Goal: Task Accomplishment & Management: Complete application form

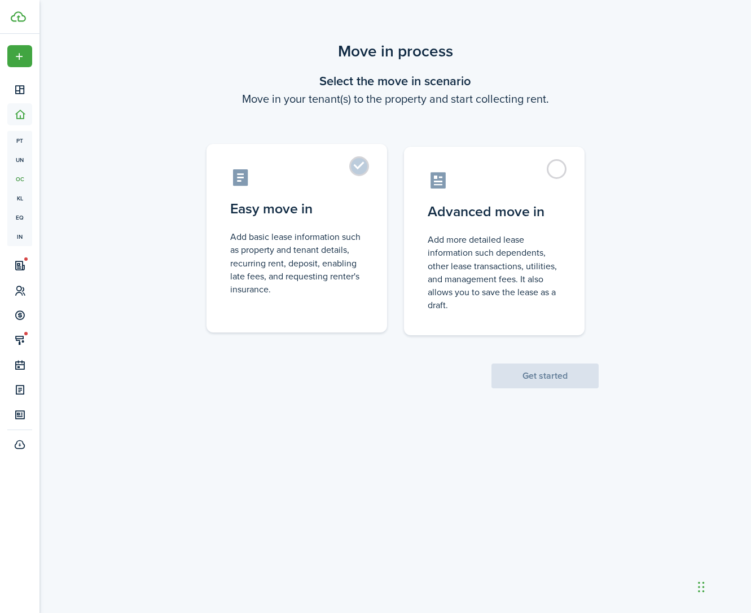
click at [271, 238] on control-radio-card-description "Add basic lease information such as property and tenant details, recurring rent…" at bounding box center [296, 262] width 133 height 65
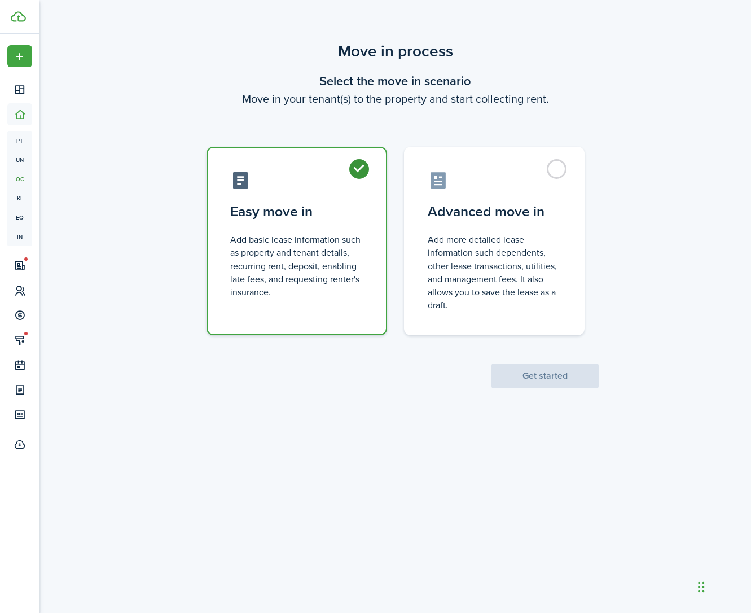
radio input "true"
click at [502, 368] on button "Get started" at bounding box center [544, 375] width 107 height 25
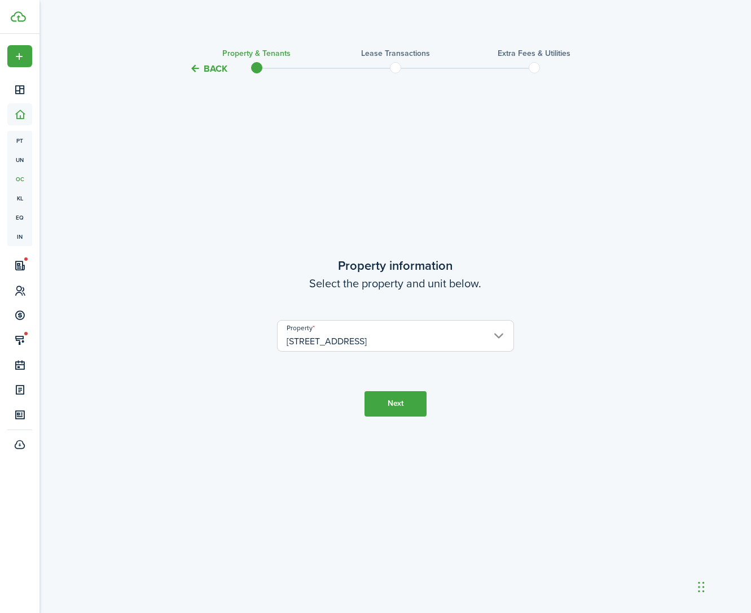
click at [400, 397] on button "Next" at bounding box center [395, 403] width 62 height 25
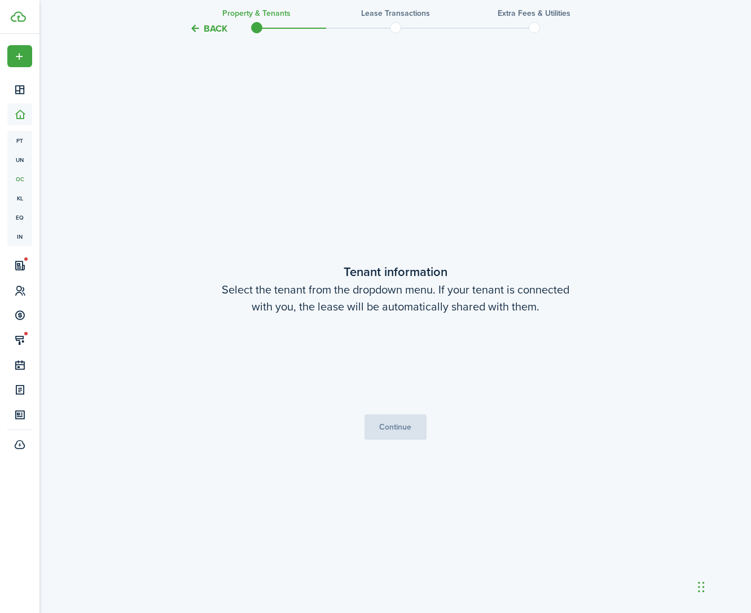
scroll to position [536, 0]
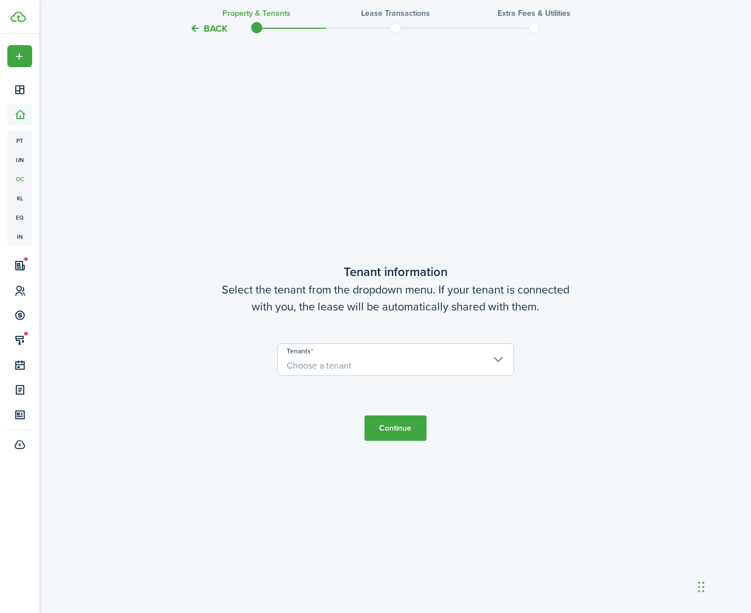
click at [406, 363] on span "Choose a tenant" at bounding box center [396, 365] width 236 height 19
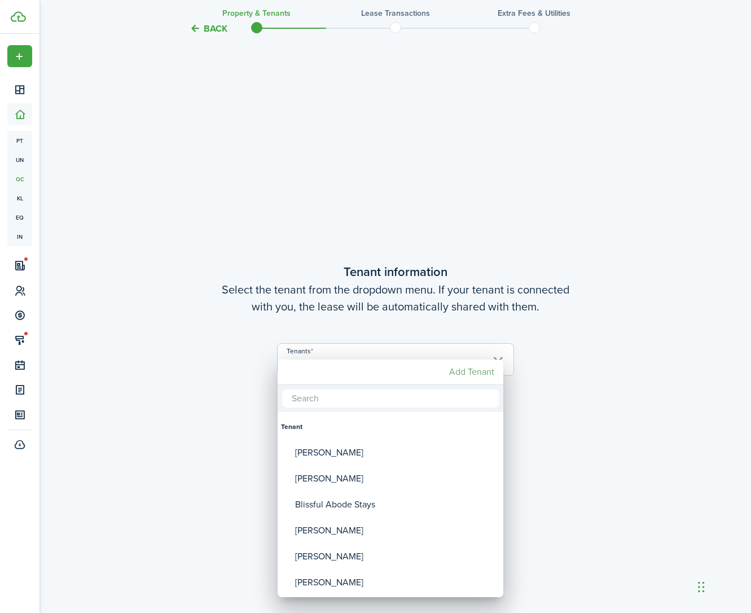
click at [470, 376] on mbsc-button "Add Tenant" at bounding box center [471, 372] width 54 height 20
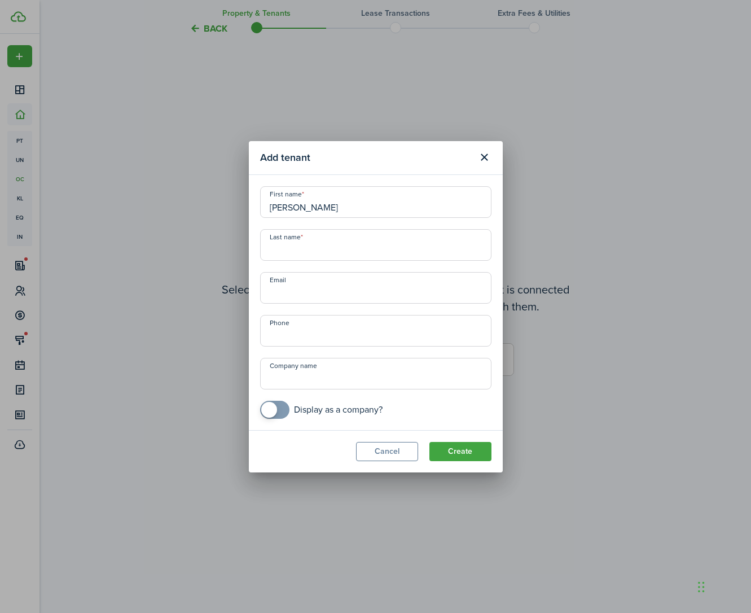
type input "[PERSON_NAME]"
paste input "[EMAIL_ADDRESS][DOMAIN_NAME]"
type input "[EMAIL_ADDRESS][DOMAIN_NAME]"
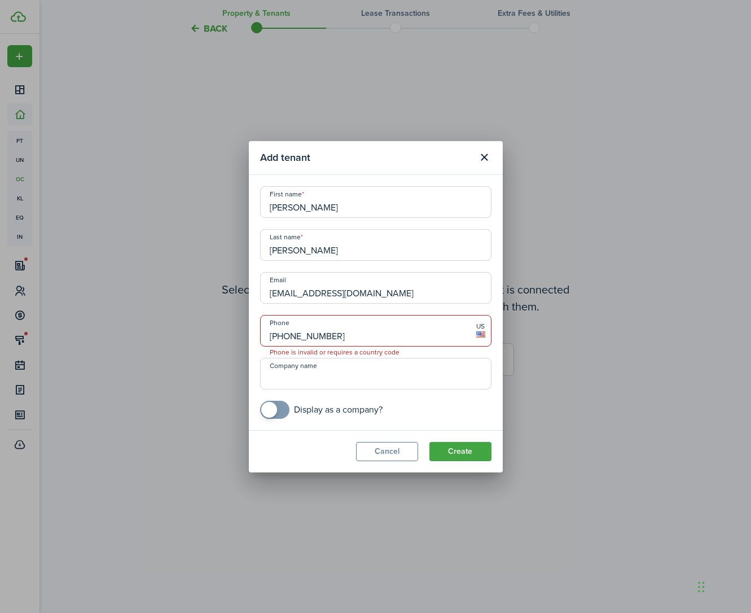
type input "[PHONE_NUMBER]"
click at [448, 448] on button "Create" at bounding box center [460, 451] width 62 height 19
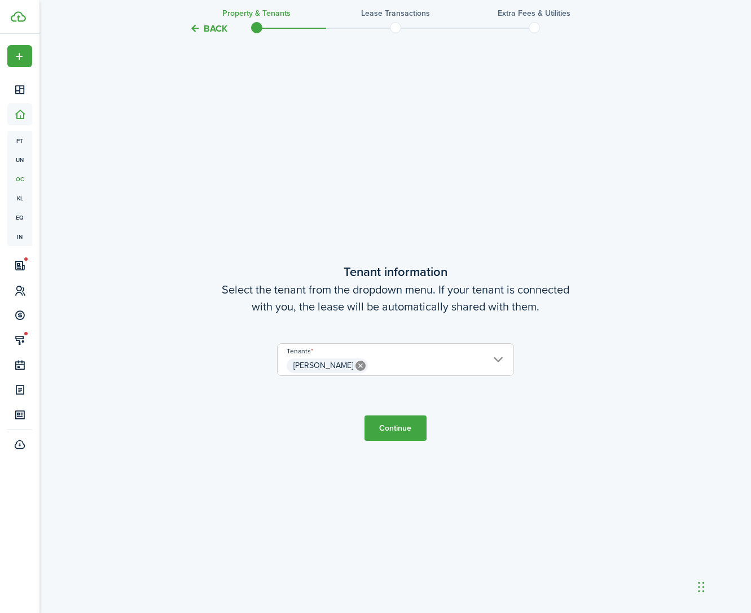
click at [445, 363] on span "[PERSON_NAME]" at bounding box center [396, 365] width 236 height 19
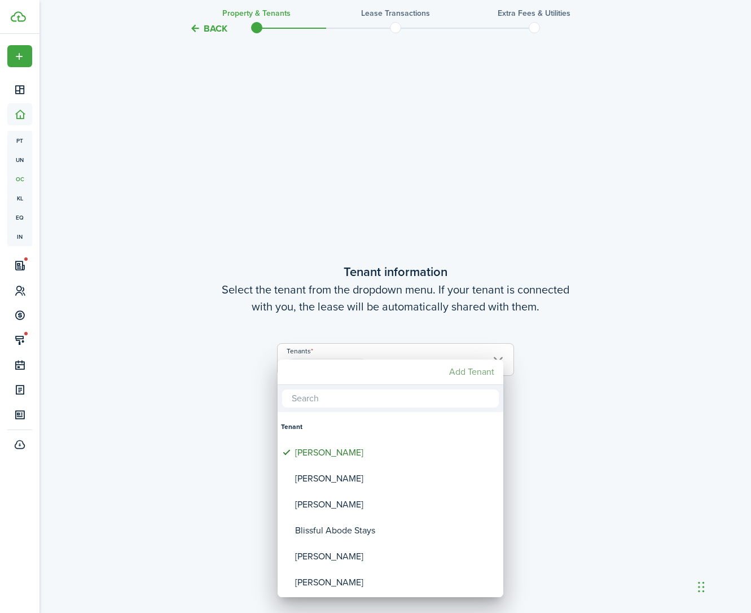
click at [470, 371] on mbsc-button "Add Tenant" at bounding box center [471, 372] width 54 height 20
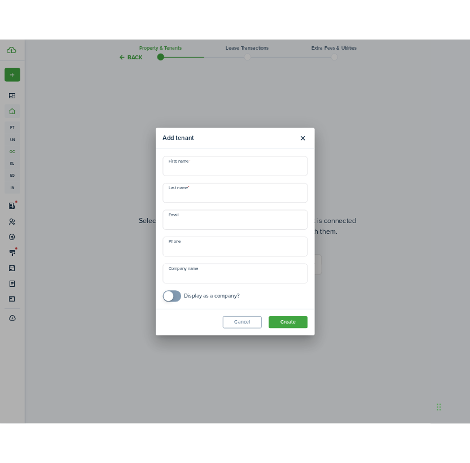
scroll to position [431, 0]
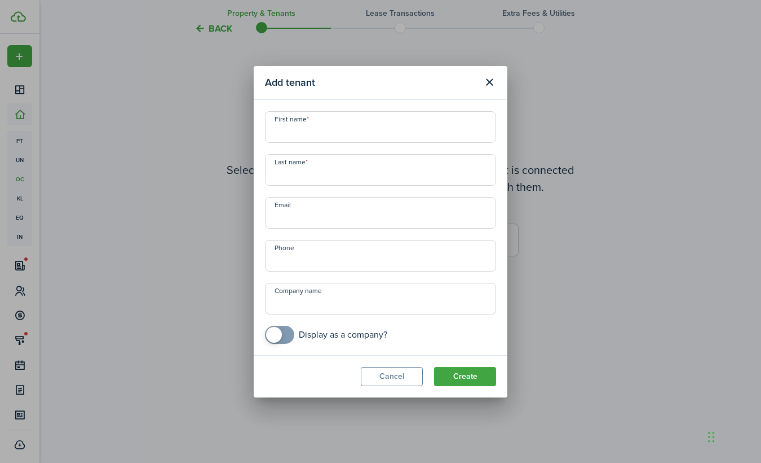
paste input "[EMAIL_ADDRESS][DOMAIN_NAME]"
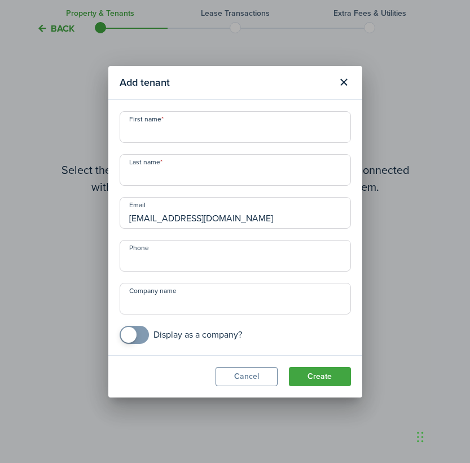
type input "[EMAIL_ADDRESS][DOMAIN_NAME]"
type input "Cayden"
type input "[PERSON_NAME]"
click at [338, 374] on button "Create" at bounding box center [320, 376] width 62 height 19
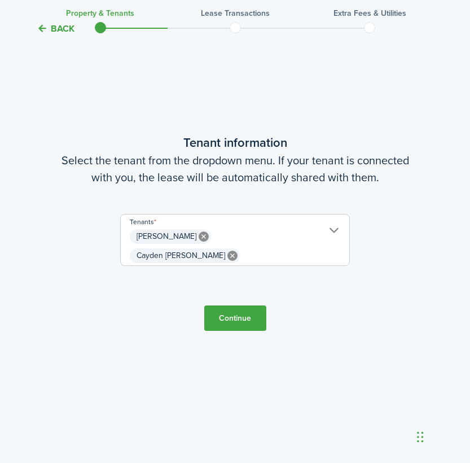
click at [302, 243] on span "[PERSON_NAME] Cayden [PERSON_NAME]" at bounding box center [235, 246] width 228 height 38
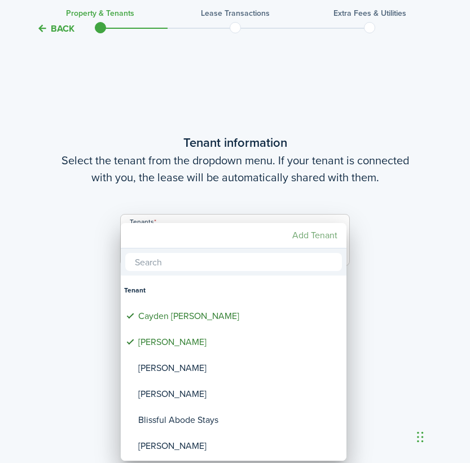
click at [309, 236] on mbsc-button "Add Tenant" at bounding box center [315, 235] width 54 height 20
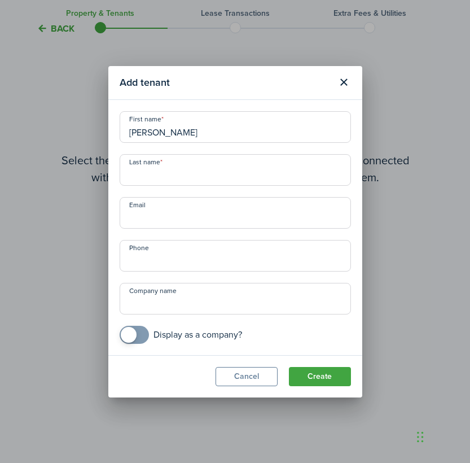
type input "[PERSON_NAME]"
click at [272, 214] on input "Email" at bounding box center [235, 213] width 231 height 32
paste input "[EMAIL_ADDRESS][DOMAIN_NAME]"
type input "[EMAIL_ADDRESS][DOMAIN_NAME]"
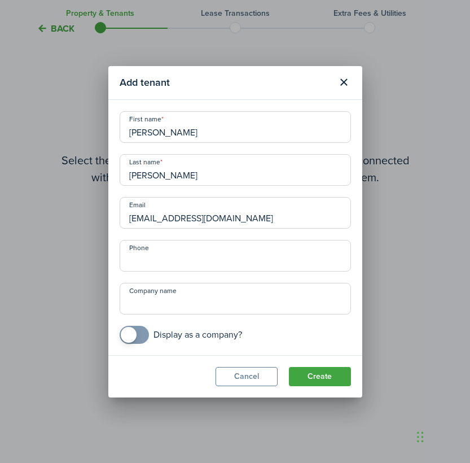
type input "+1"
click at [340, 380] on button "Create" at bounding box center [320, 376] width 62 height 19
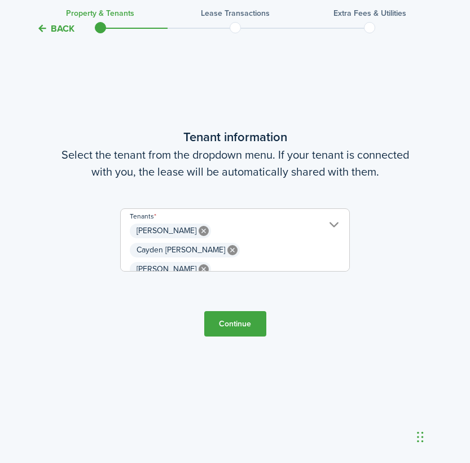
click at [240, 316] on button "Continue" at bounding box center [235, 323] width 62 height 25
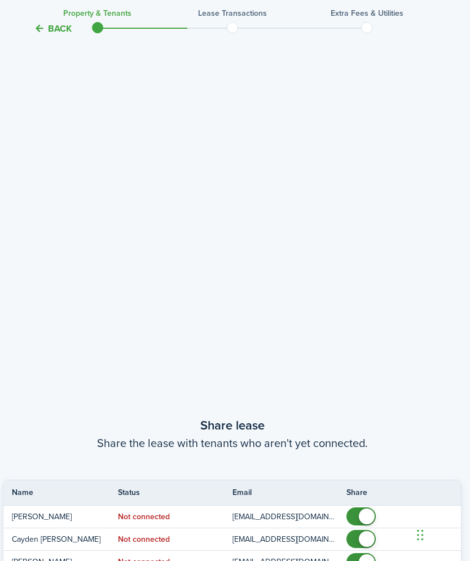
scroll to position [1069, 3]
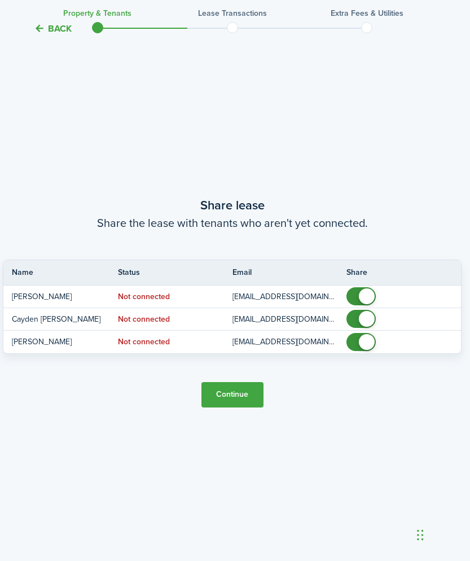
click at [234, 391] on button "Continue" at bounding box center [232, 394] width 62 height 25
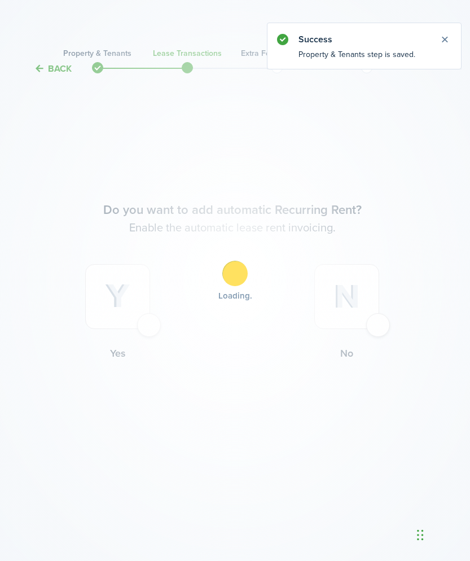
scroll to position [0, 3]
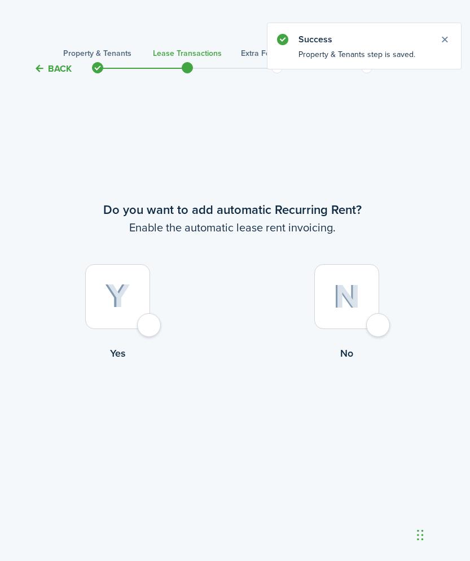
click at [150, 325] on div at bounding box center [117, 296] width 65 height 65
radio input "true"
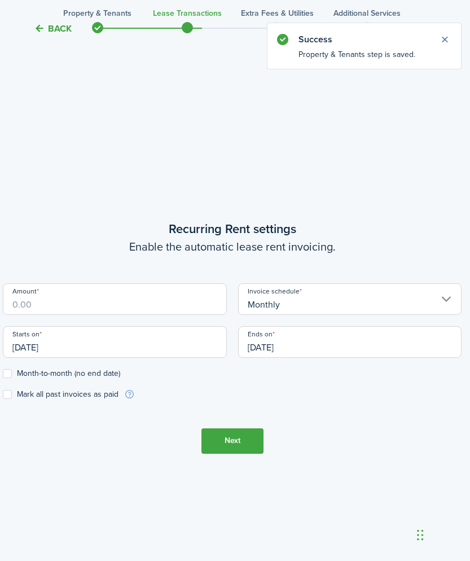
scroll to position [485, 3]
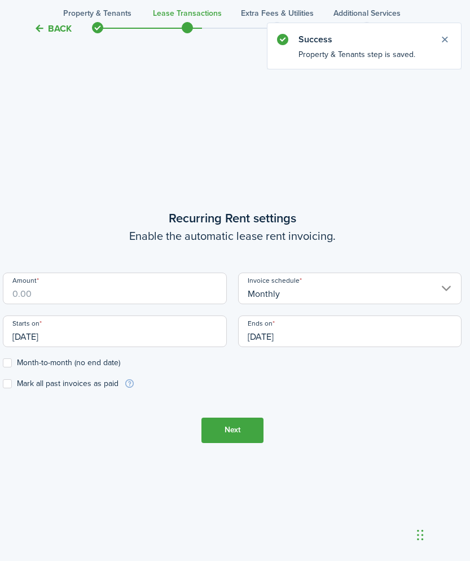
click at [146, 298] on input "Amount" at bounding box center [115, 288] width 224 height 32
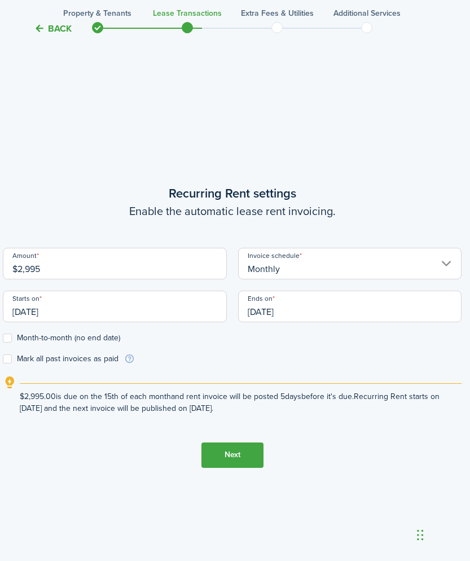
click at [105, 318] on input "[DATE]" at bounding box center [115, 306] width 224 height 32
type input "$2,995.00"
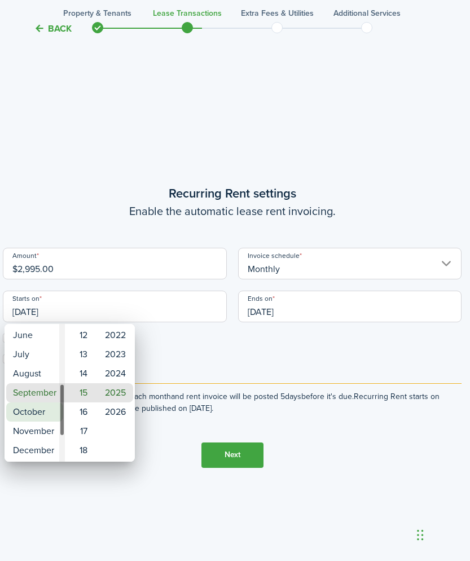
click at [32, 413] on mbsc-wheel-item "October" at bounding box center [34, 411] width 57 height 19
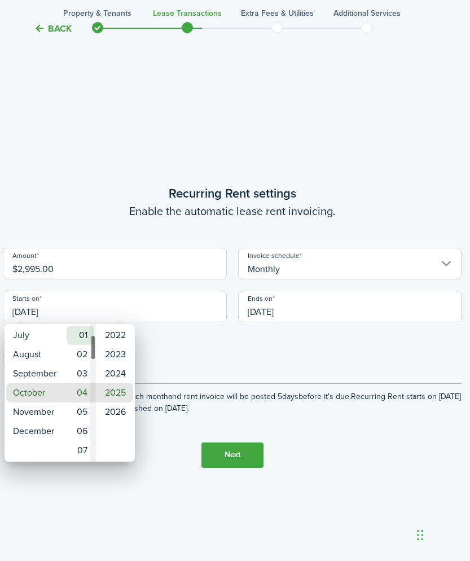
click at [83, 333] on mbsc-wheel-item "01" at bounding box center [81, 334] width 28 height 19
type input "[DATE]"
click at [226, 356] on div at bounding box center [235, 280] width 650 height 741
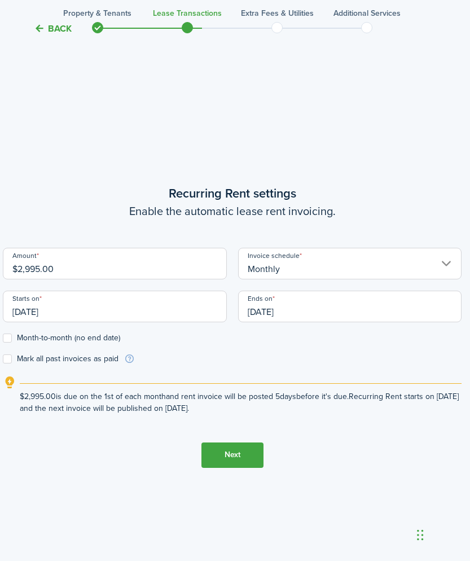
click at [265, 308] on input "[DATE]" at bounding box center [350, 306] width 224 height 32
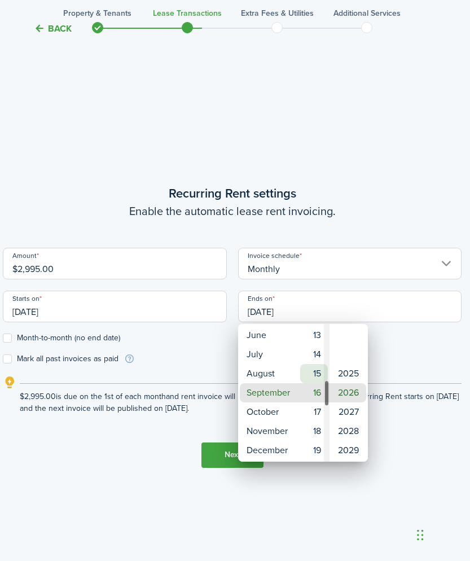
click at [316, 368] on mbsc-wheel-item "15" at bounding box center [314, 373] width 28 height 19
type input "[DATE]"
click at [174, 338] on div at bounding box center [235, 280] width 650 height 741
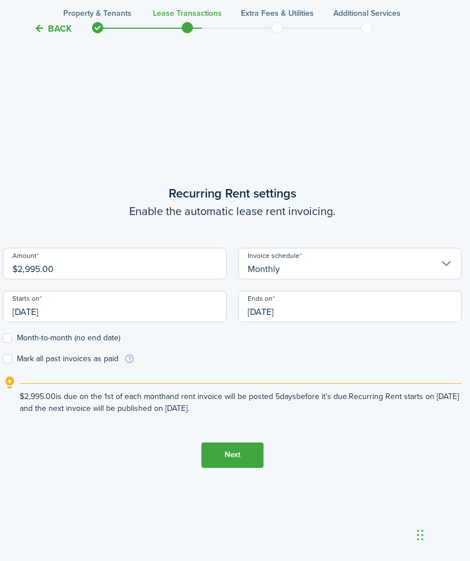
click at [223, 456] on button "Next" at bounding box center [232, 454] width 62 height 25
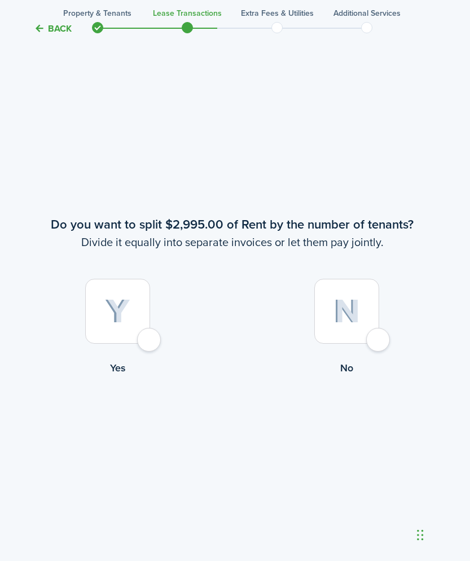
scroll to position [1045, 3]
click at [150, 338] on div at bounding box center [117, 311] width 65 height 65
radio input "true"
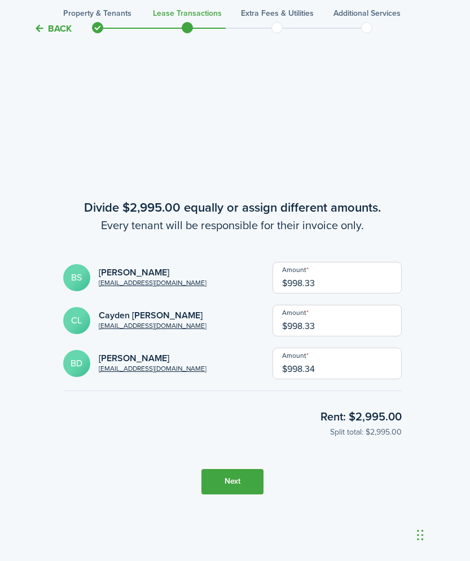
scroll to position [1606, 3]
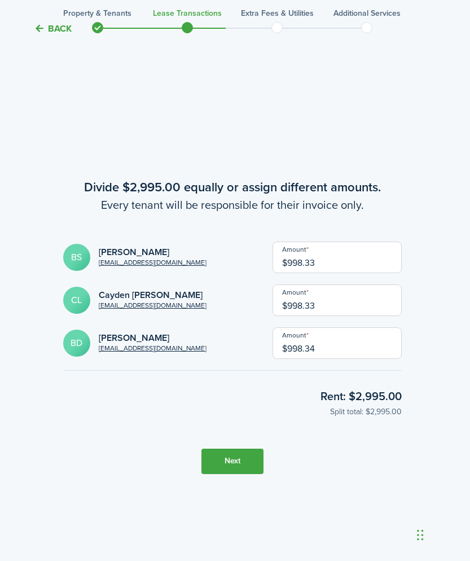
click at [213, 457] on button "Next" at bounding box center [232, 460] width 62 height 25
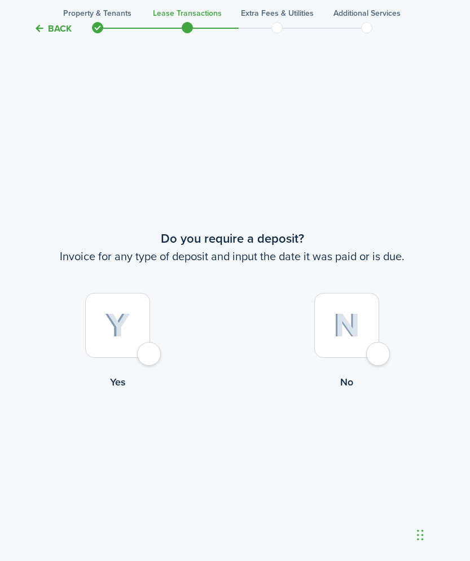
scroll to position [2166, 3]
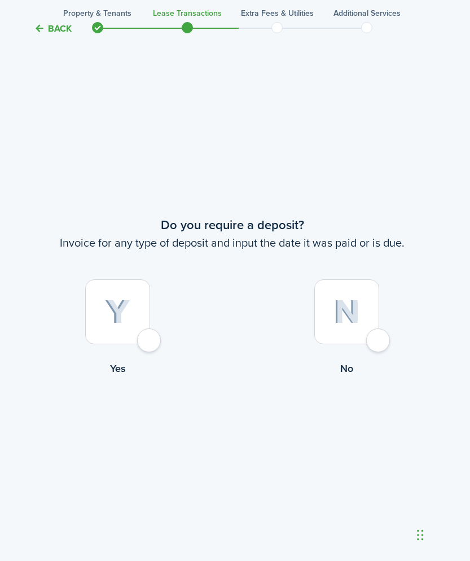
click at [149, 344] on div at bounding box center [117, 311] width 65 height 65
radio input "true"
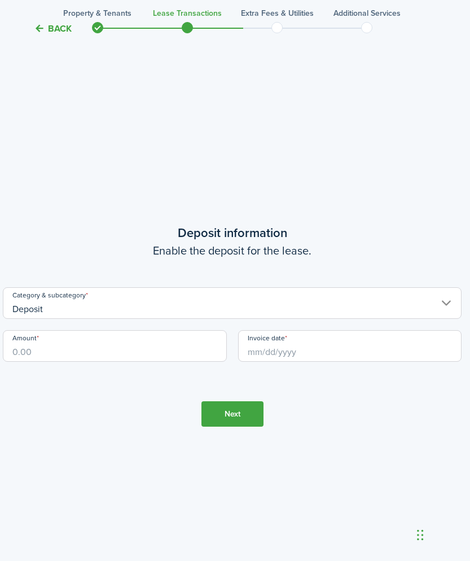
scroll to position [2727, 3]
click at [150, 345] on input "Amount" at bounding box center [115, 347] width 224 height 32
click at [297, 346] on input "Invoice date" at bounding box center [350, 347] width 224 height 32
type input "$1,995.00"
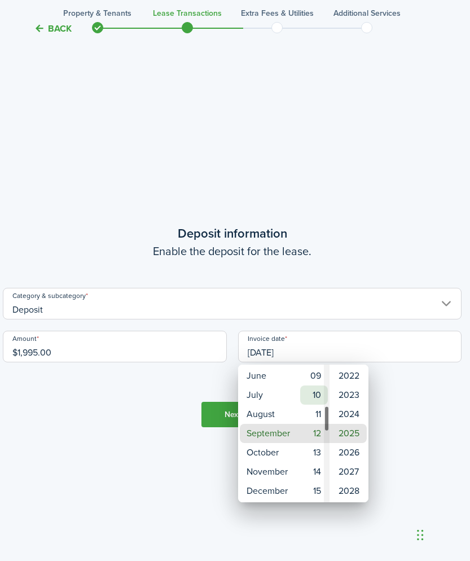
click at [318, 395] on mbsc-wheel-item "10" at bounding box center [314, 394] width 28 height 19
type input "[DATE]"
click at [68, 450] on div at bounding box center [235, 280] width 650 height 741
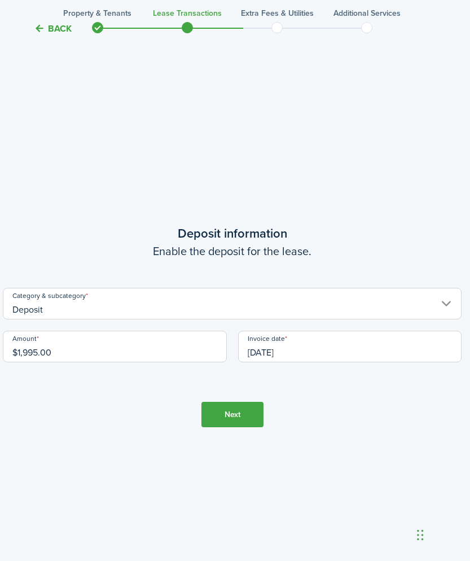
click at [233, 418] on button "Next" at bounding box center [232, 414] width 62 height 25
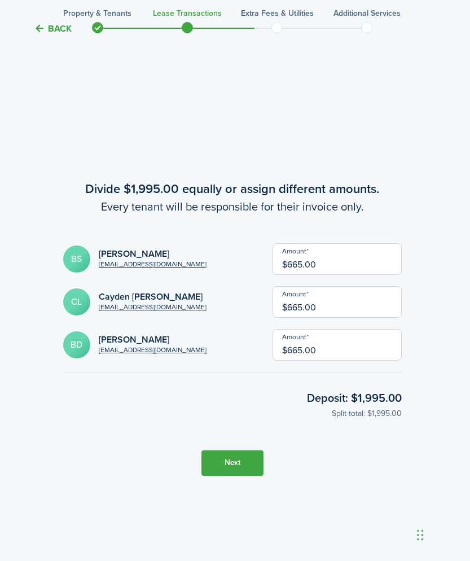
scroll to position [3288, 3]
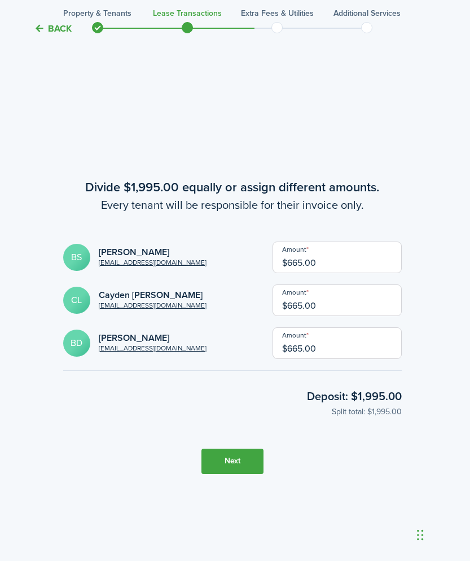
click at [227, 466] on button "Next" at bounding box center [232, 460] width 62 height 25
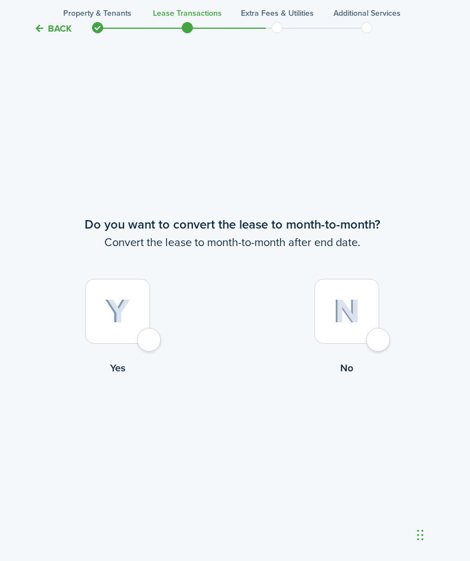
scroll to position [3848, 3]
click at [150, 340] on div at bounding box center [117, 311] width 65 height 65
radio input "true"
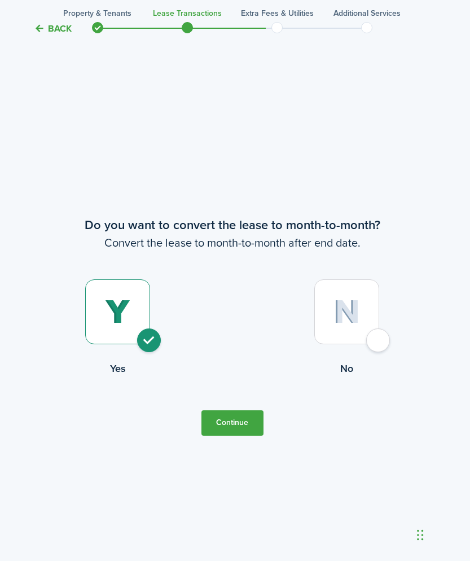
click at [243, 421] on button "Continue" at bounding box center [232, 422] width 62 height 25
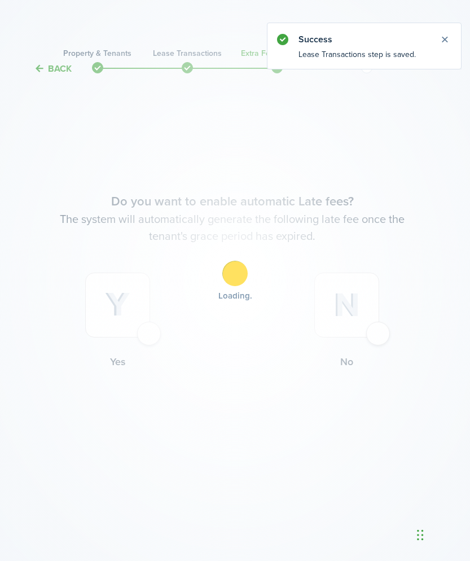
scroll to position [0, 3]
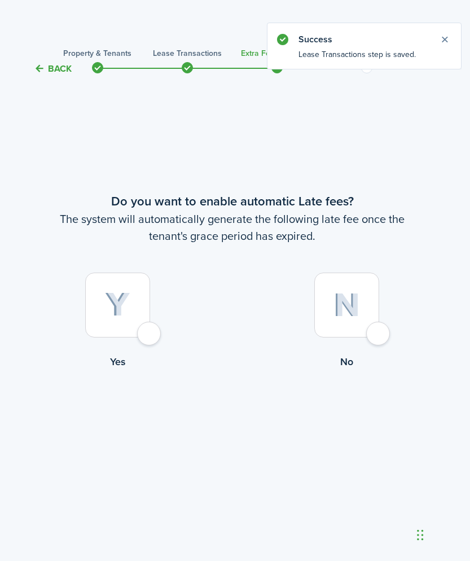
click at [161, 325] on label "Yes" at bounding box center [118, 323] width 230 height 102
radio input "true"
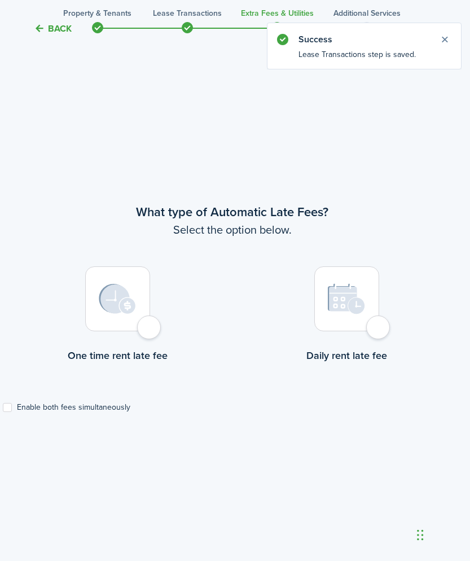
scroll to position [485, 3]
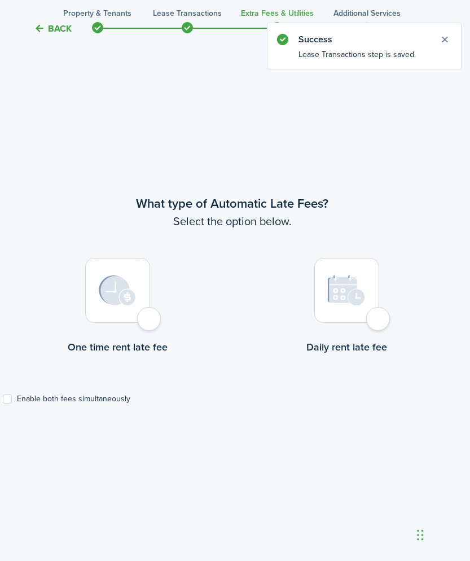
click at [5, 403] on label "Enable both fees simultaneously" at bounding box center [66, 398] width 127 height 9
click at [3, 399] on input "Enable both fees simultaneously" at bounding box center [2, 398] width 1 height 1
checkbox input "true"
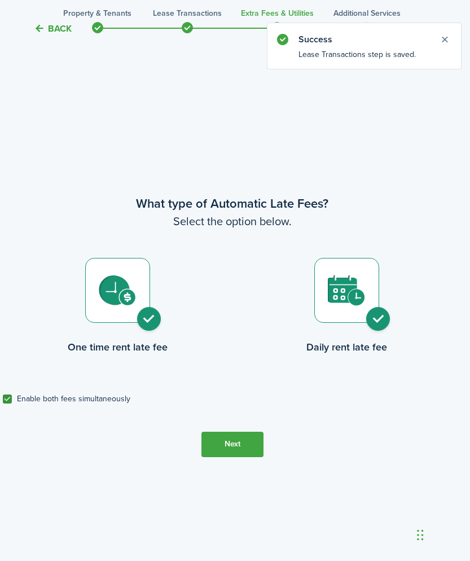
click at [220, 448] on button "Next" at bounding box center [232, 443] width 62 height 25
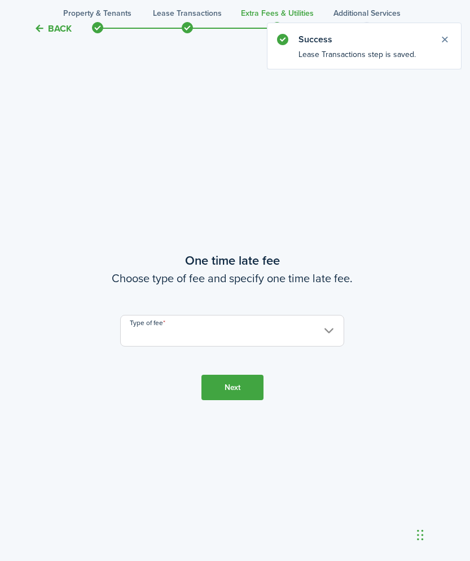
scroll to position [1045, 3]
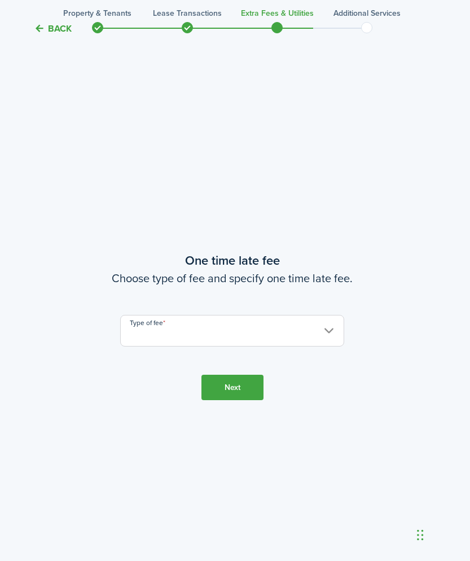
click at [213, 334] on input "Type of fee" at bounding box center [232, 331] width 224 height 32
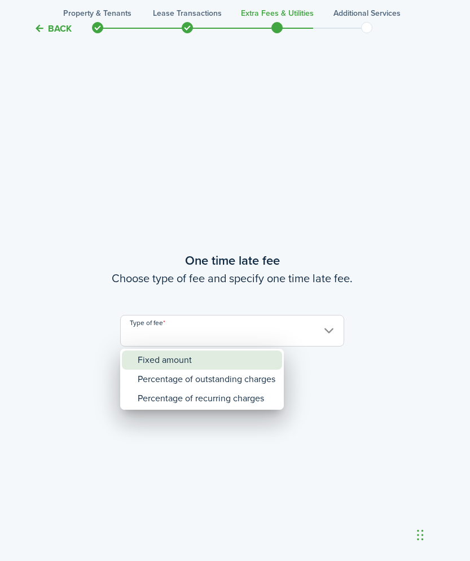
click at [202, 356] on div "Fixed amount" at bounding box center [207, 359] width 138 height 19
type input "Fixed amount"
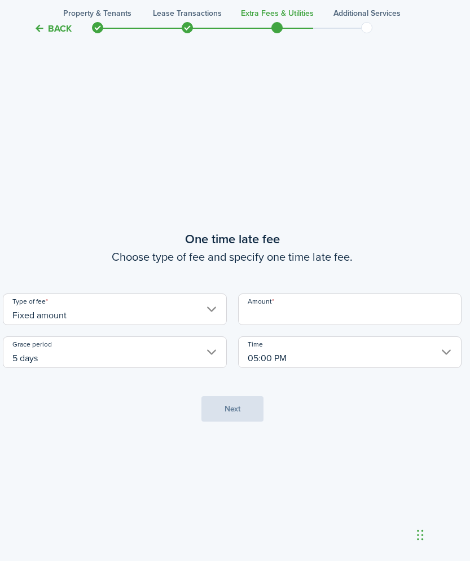
click at [270, 318] on input "Amount" at bounding box center [350, 309] width 224 height 32
type input "$20.00"
click at [333, 453] on tc-wizard-step "One time late fee Choose type of fee and specify one time late fee. Type of fee…" at bounding box center [232, 325] width 459 height 561
click at [251, 416] on button "Next" at bounding box center [232, 408] width 62 height 25
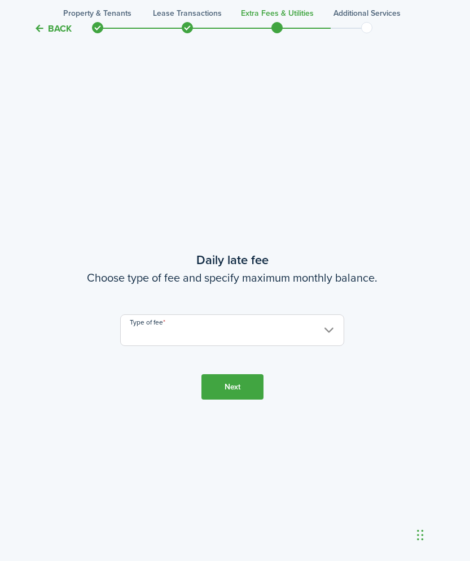
scroll to position [1606, 3]
click at [256, 333] on input "Type of fee" at bounding box center [232, 331] width 224 height 32
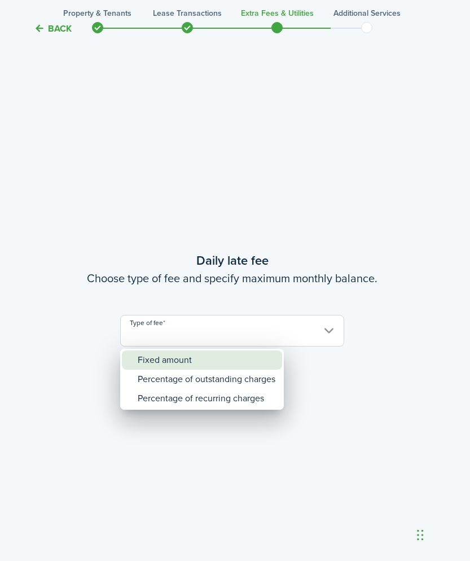
click at [214, 362] on div "Fixed amount" at bounding box center [207, 359] width 138 height 19
type input "Fixed amount"
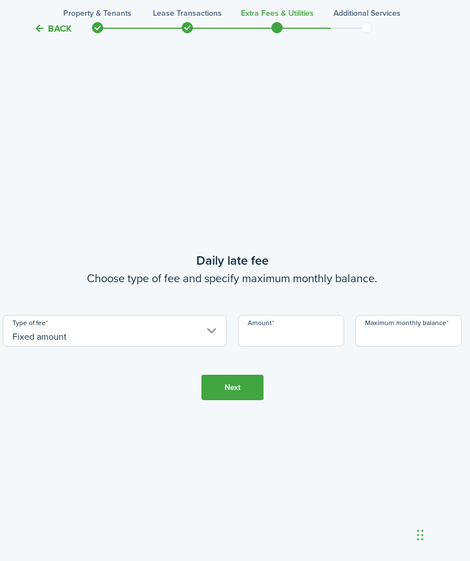
click at [296, 336] on input "Amount" at bounding box center [291, 331] width 106 height 32
type input "$10.00"
click at [446, 336] on input "Maximum monthly balance" at bounding box center [408, 331] width 106 height 32
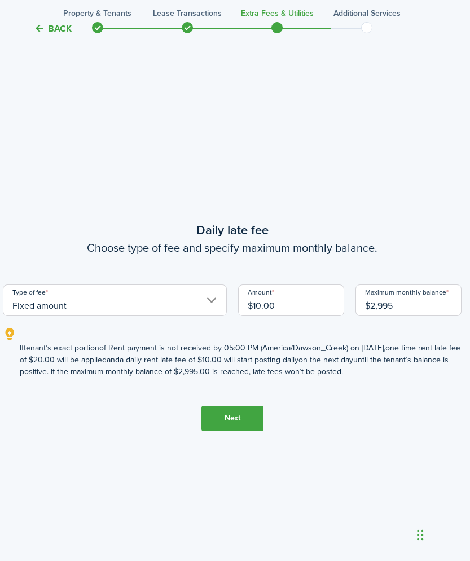
type input "$2,995.00"
click at [233, 413] on button "Next" at bounding box center [232, 418] width 62 height 25
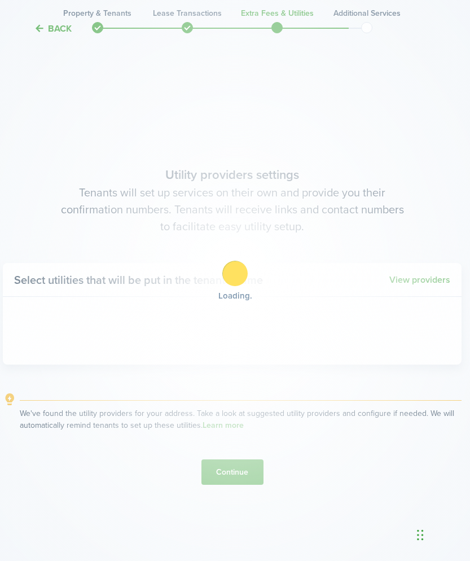
scroll to position [2166, 3]
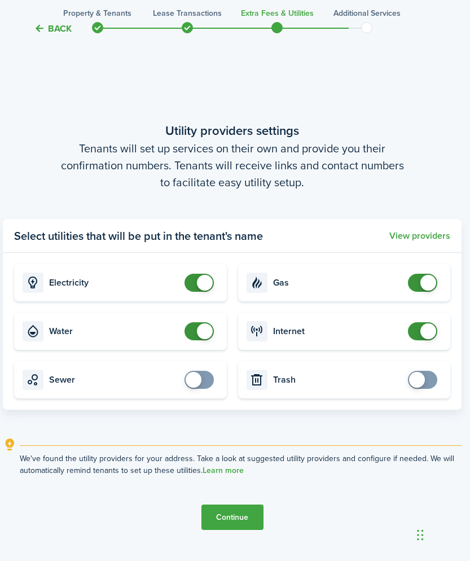
checkbox input "true"
click at [200, 381] on span at bounding box center [194, 380] width 16 height 16
checkbox input "true"
click at [426, 381] on span at bounding box center [422, 380] width 11 height 18
click at [222, 522] on button "Continue" at bounding box center [232, 516] width 62 height 25
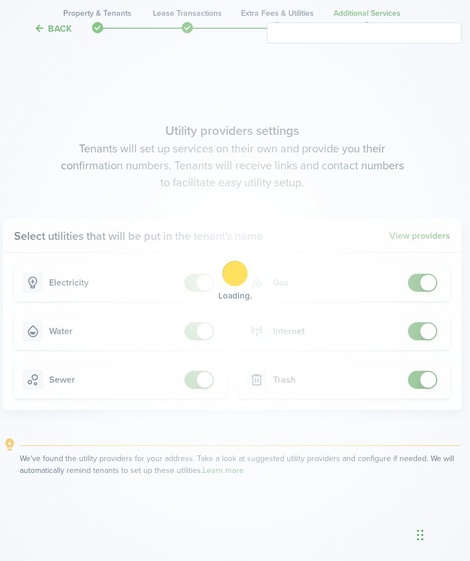
scroll to position [0, 3]
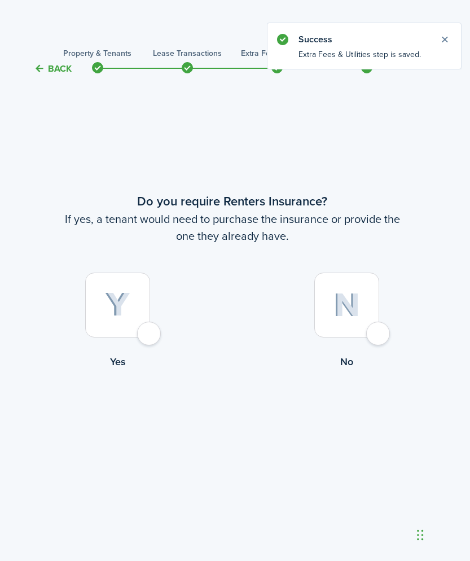
click at [138, 307] on div at bounding box center [117, 304] width 65 height 65
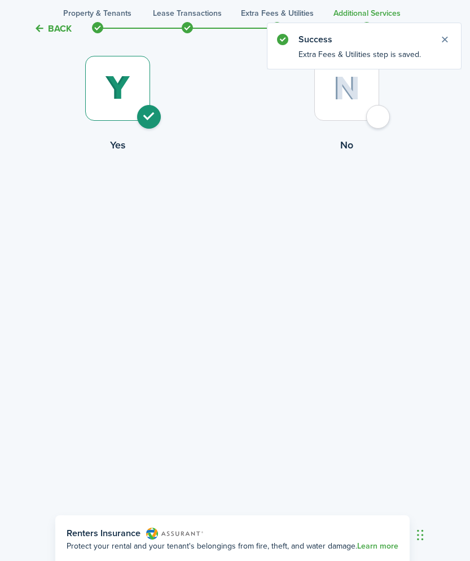
scroll to position [155, 3]
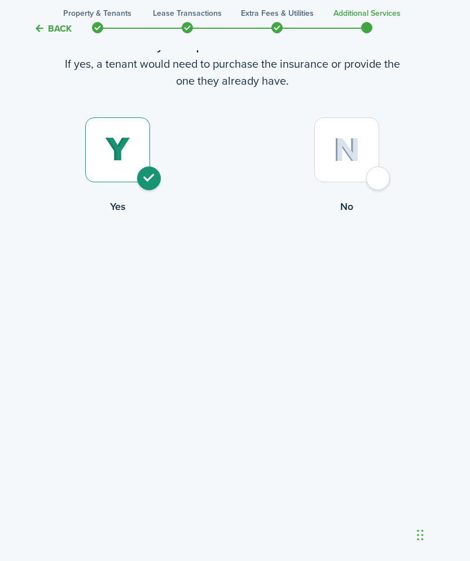
click at [359, 159] on img at bounding box center [346, 150] width 27 height 24
radio input "false"
radio input "true"
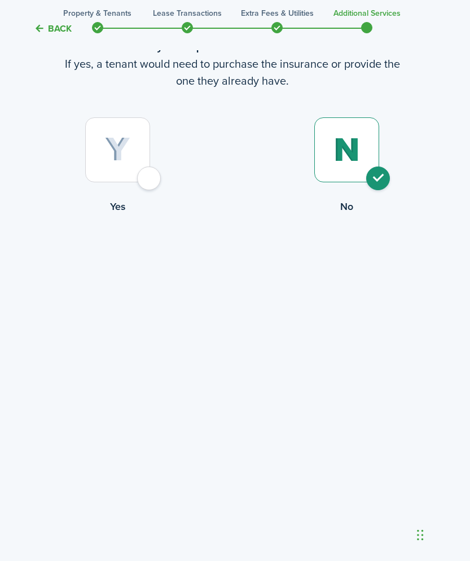
scroll to position [0, 3]
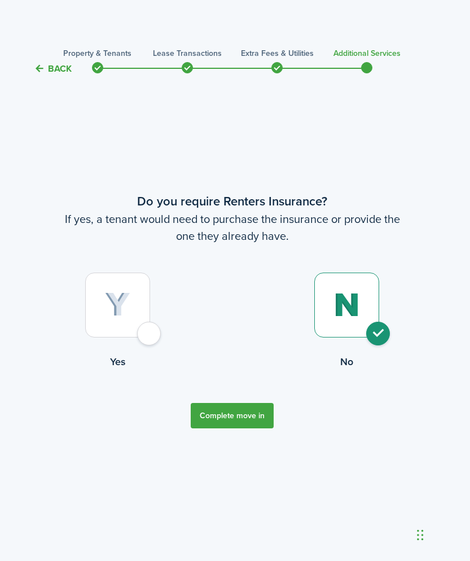
click at [237, 413] on button "Complete move in" at bounding box center [232, 415] width 83 height 25
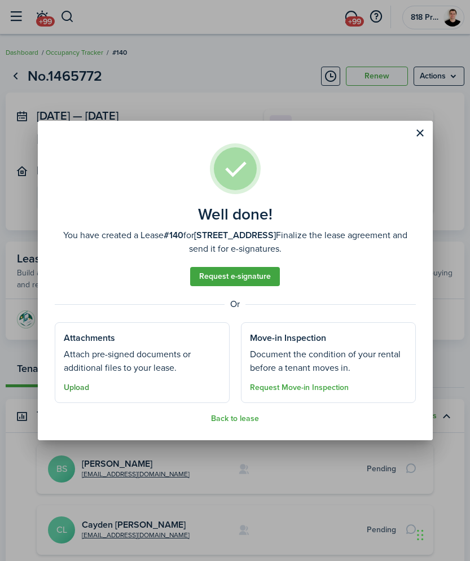
click at [73, 390] on button "Upload" at bounding box center [76, 387] width 25 height 9
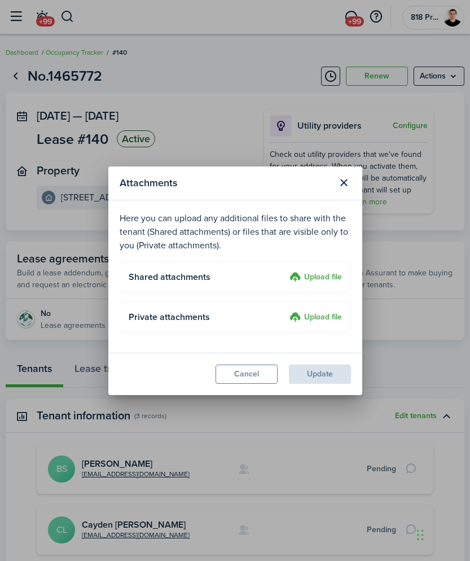
click at [305, 280] on label "Upload file" at bounding box center [315, 278] width 52 height 14
click at [285, 271] on input "Upload file" at bounding box center [285, 271] width 0 height 0
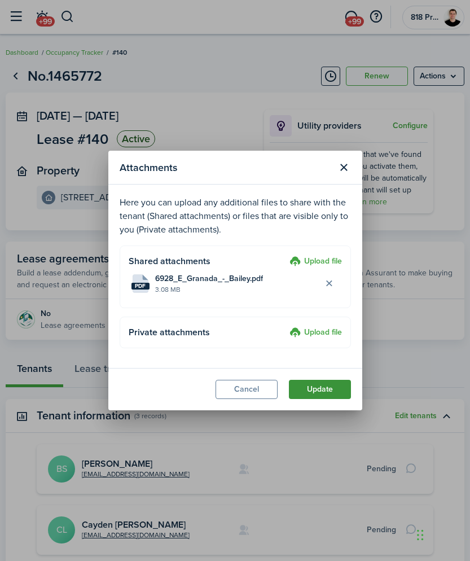
click at [320, 387] on button "Update" at bounding box center [320, 389] width 62 height 19
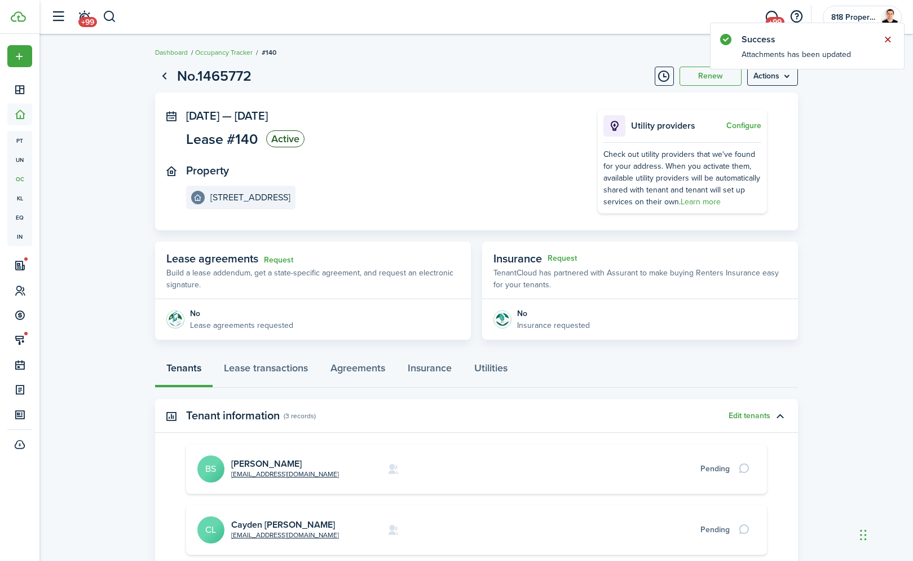
click at [750, 41] on button "Close notify" at bounding box center [888, 40] width 16 height 16
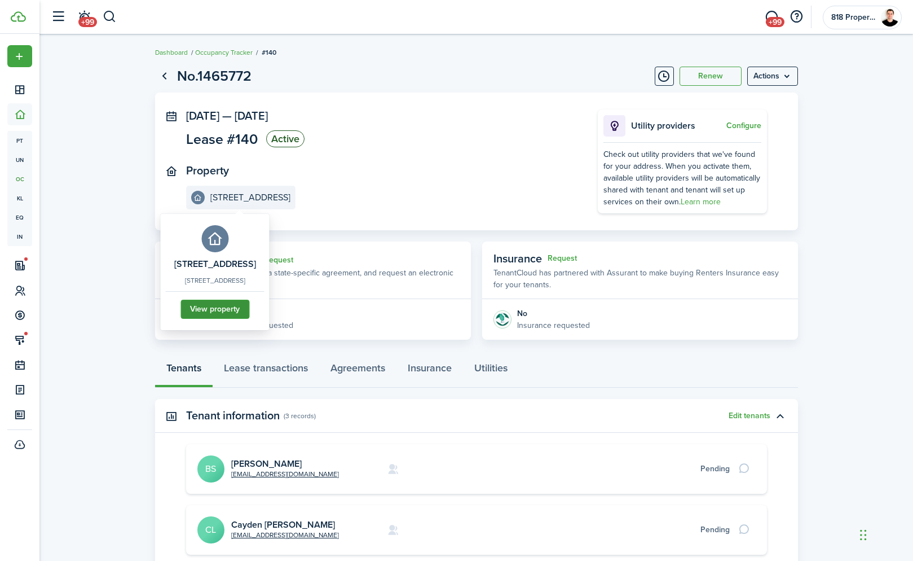
click at [239, 315] on link "View property" at bounding box center [214, 309] width 69 height 19
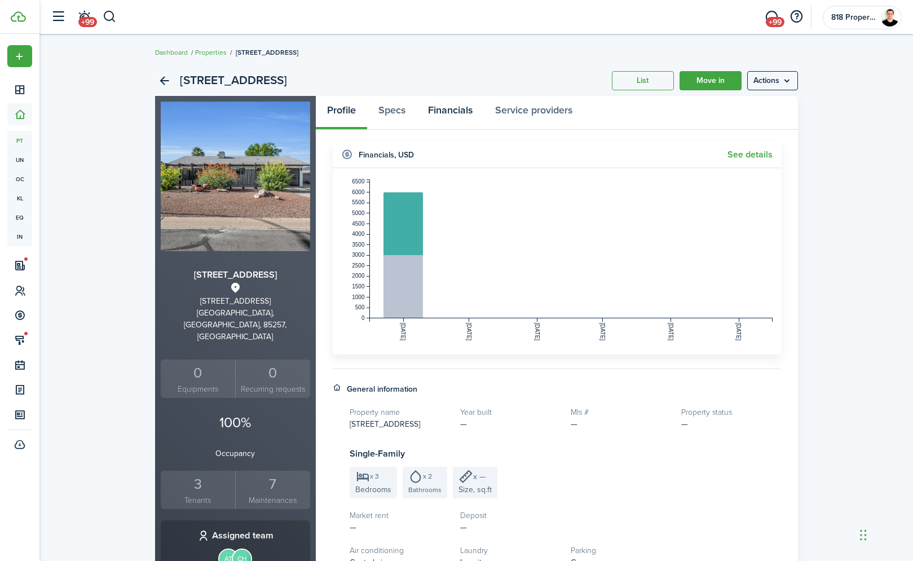
click at [455, 111] on link "Financials" at bounding box center [450, 113] width 67 height 34
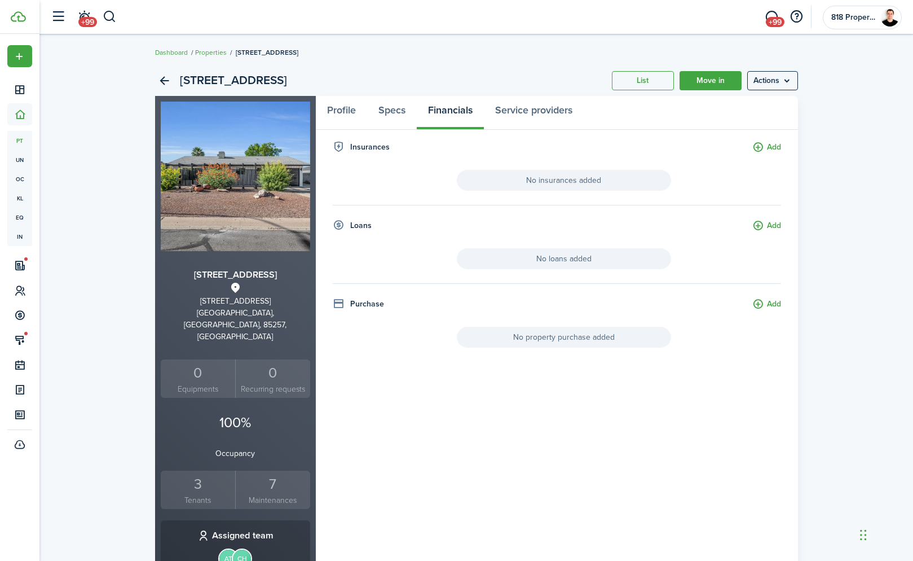
click at [198, 473] on div "3" at bounding box center [198, 483] width 69 height 21
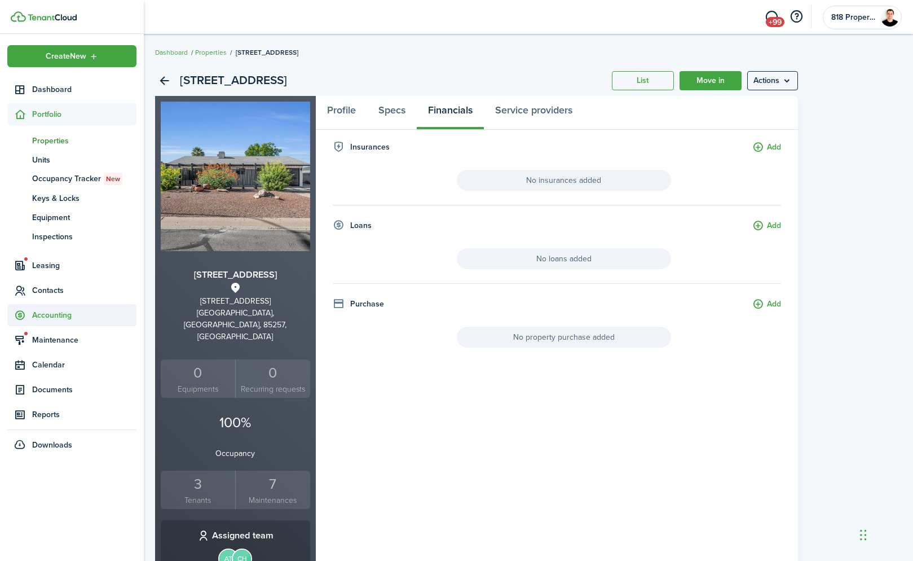
click at [54, 314] on span "Accounting" at bounding box center [84, 315] width 104 height 12
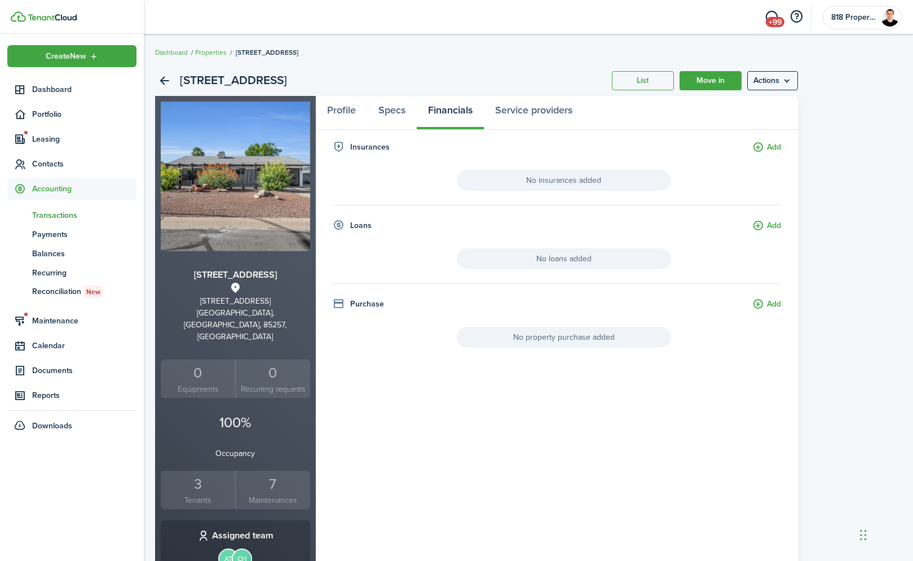
click at [47, 217] on span "Transactions" at bounding box center [84, 215] width 104 height 12
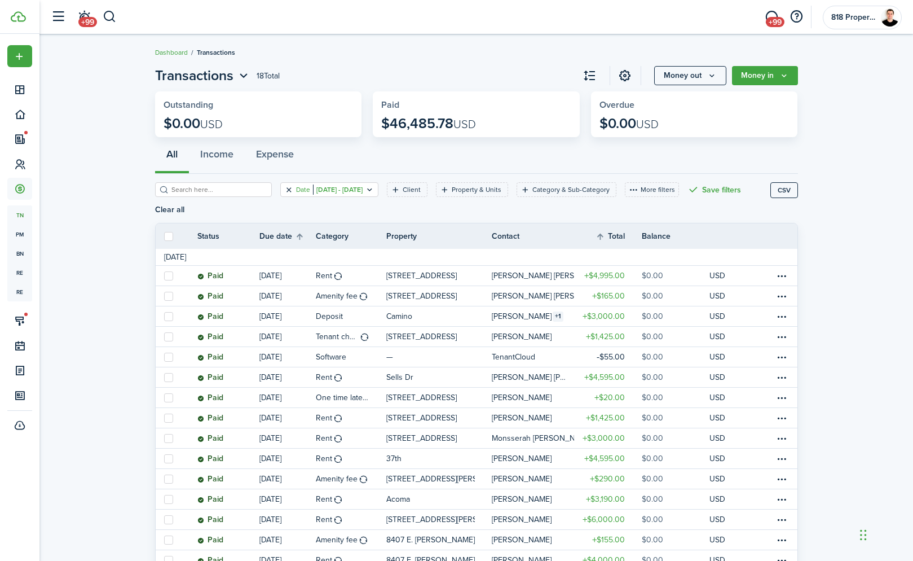
click at [290, 187] on button "Clear filter" at bounding box center [289, 189] width 10 height 9
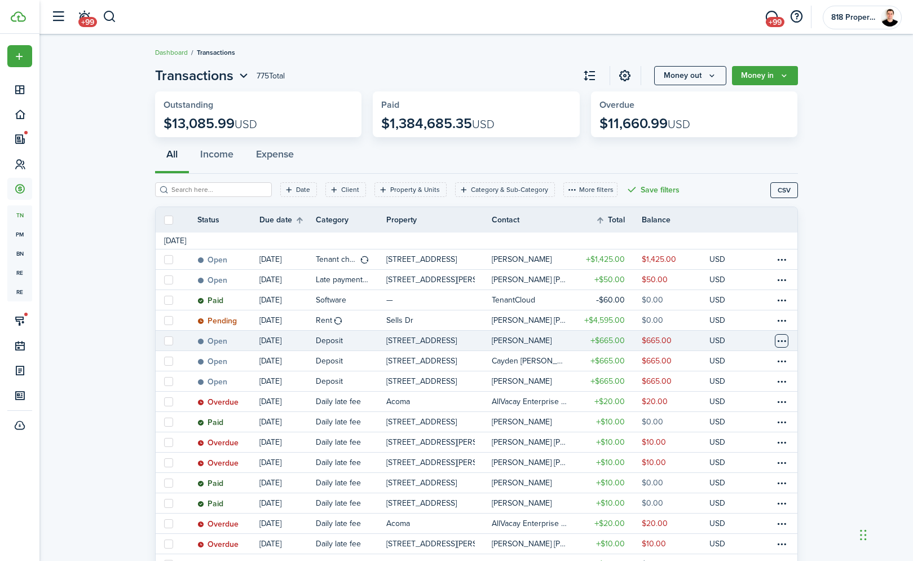
click at [750, 340] on table-menu-btn-icon at bounding box center [782, 341] width 14 height 14
click at [743, 384] on link "Mark as paid" at bounding box center [739, 382] width 99 height 19
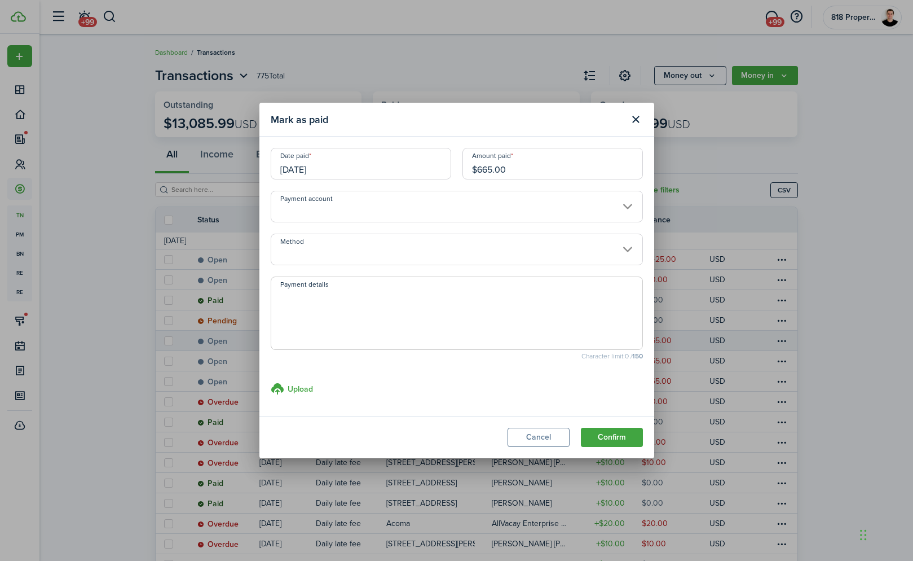
click at [351, 168] on input "[DATE]" at bounding box center [361, 164] width 180 height 32
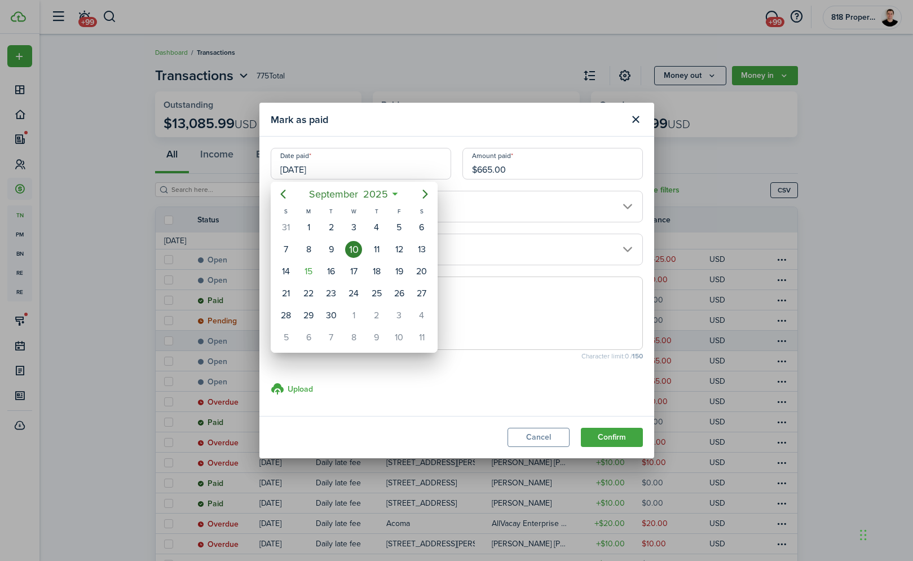
click at [559, 393] on div at bounding box center [457, 280] width 1094 height 741
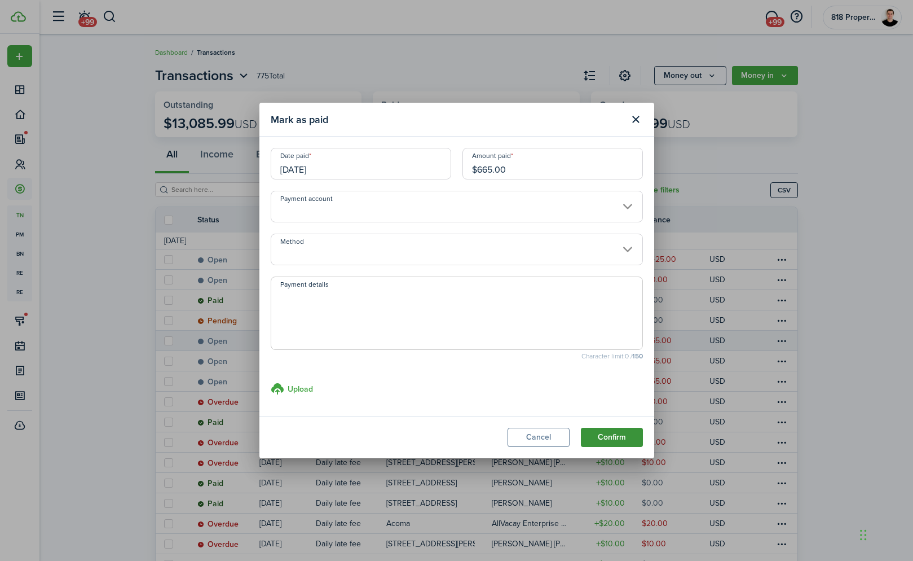
click at [597, 438] on button "Confirm" at bounding box center [612, 437] width 62 height 19
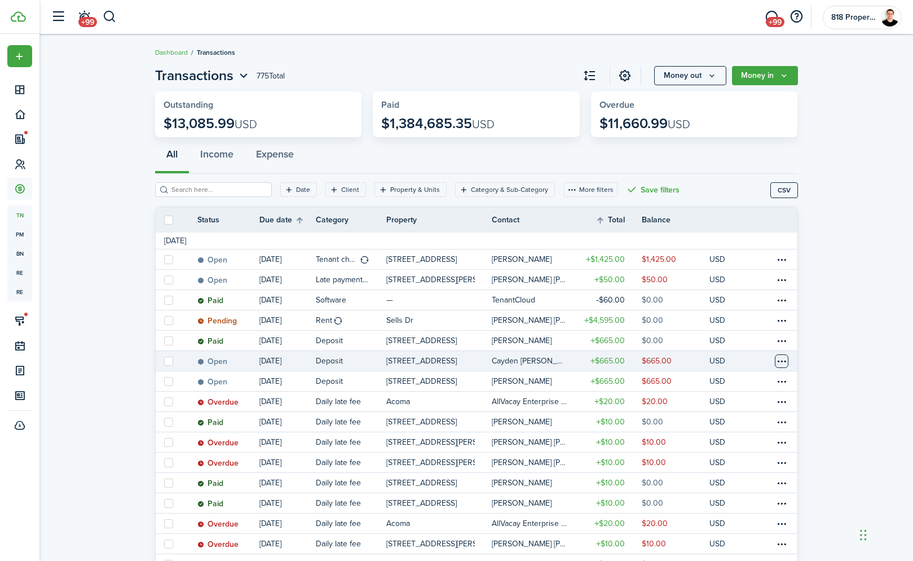
click at [750, 361] on table-menu-btn-icon at bounding box center [782, 361] width 14 height 14
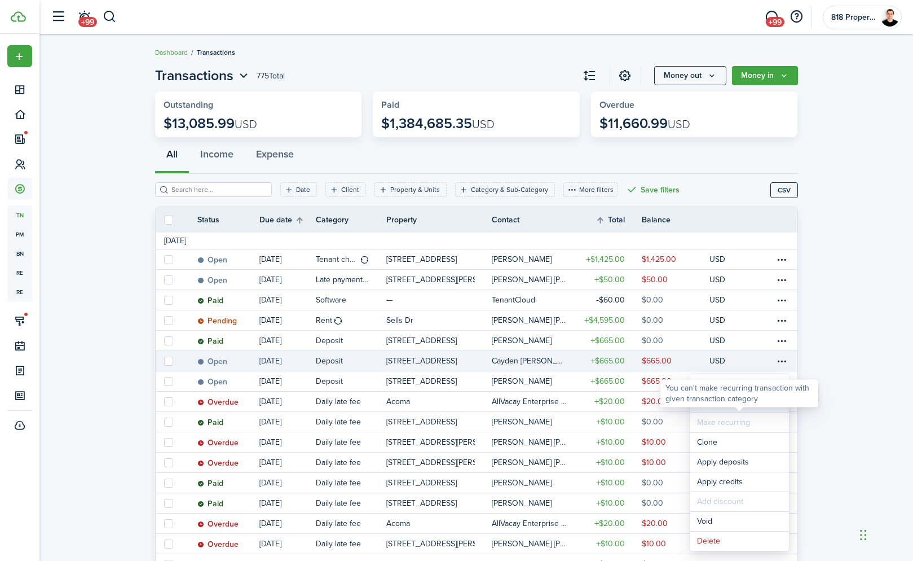
click at [750, 409] on link "Mark as paid" at bounding box center [739, 402] width 99 height 19
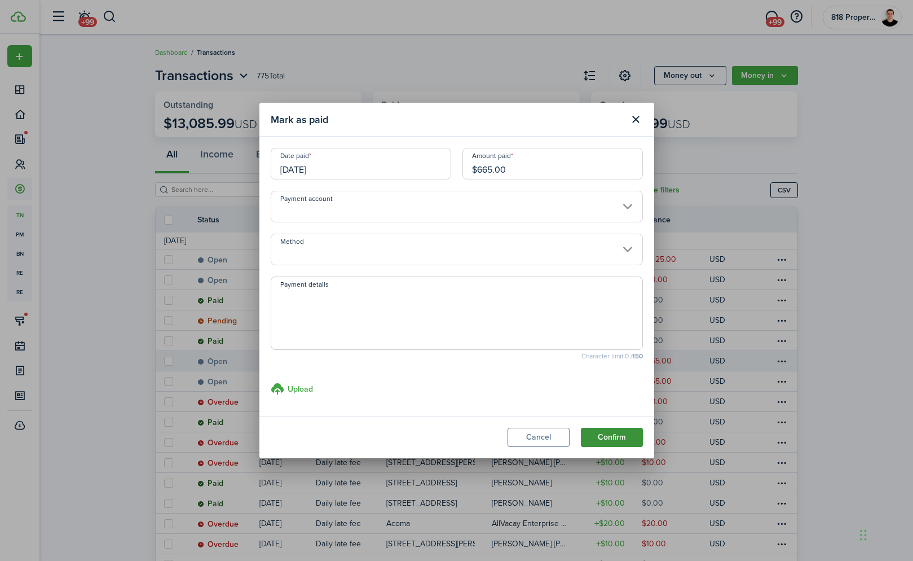
click at [613, 439] on button "Confirm" at bounding box center [612, 437] width 62 height 19
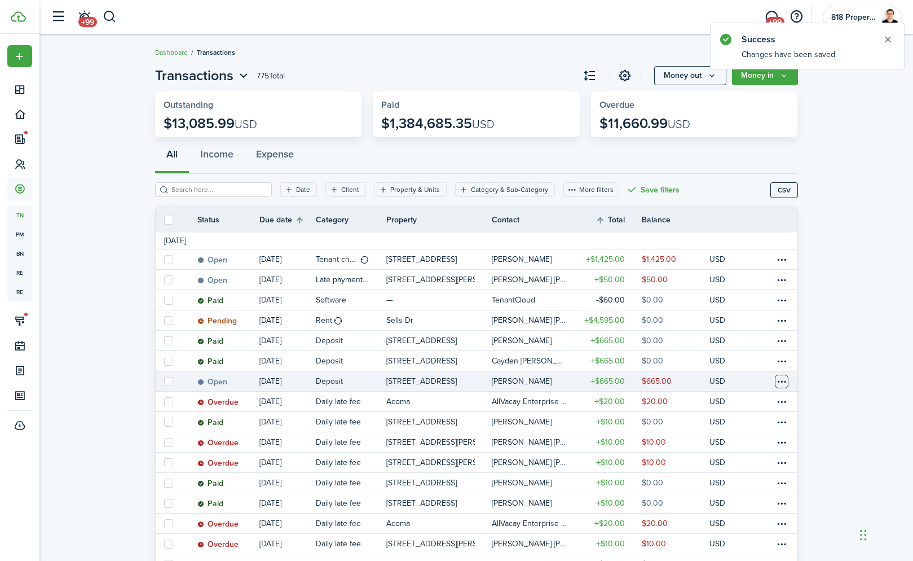
click at [750, 381] on table-menu-btn-icon at bounding box center [782, 382] width 14 height 14
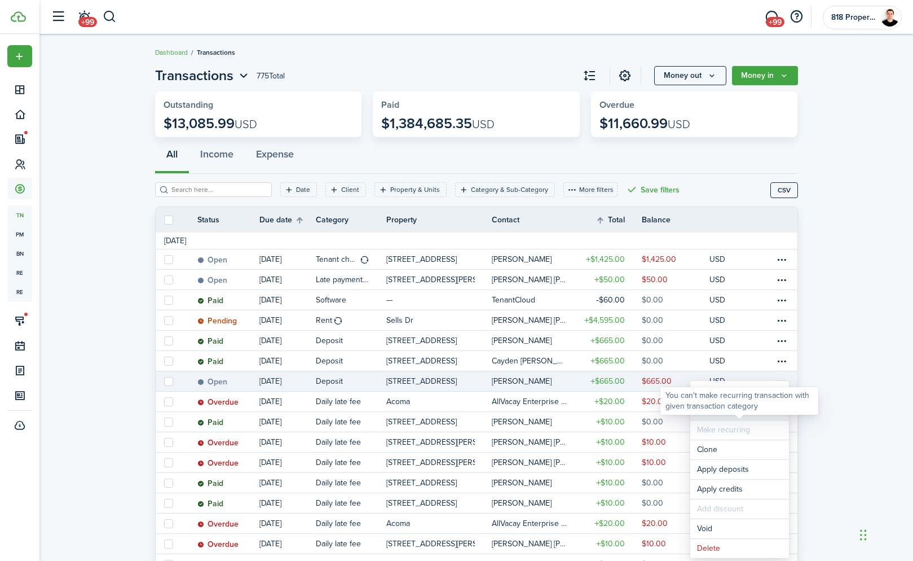
click at [750, 416] on link "Mark as paid" at bounding box center [739, 409] width 99 height 19
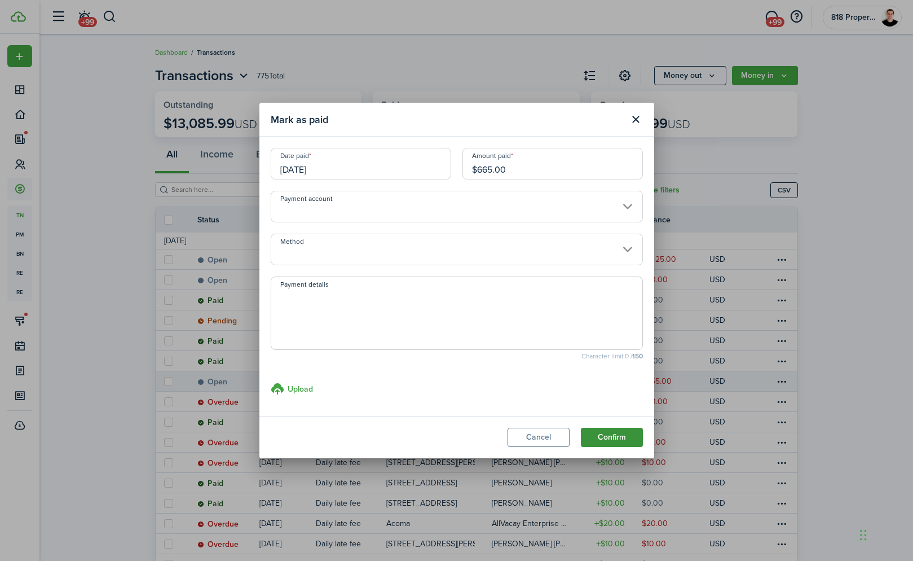
click at [606, 438] on button "Confirm" at bounding box center [612, 437] width 62 height 19
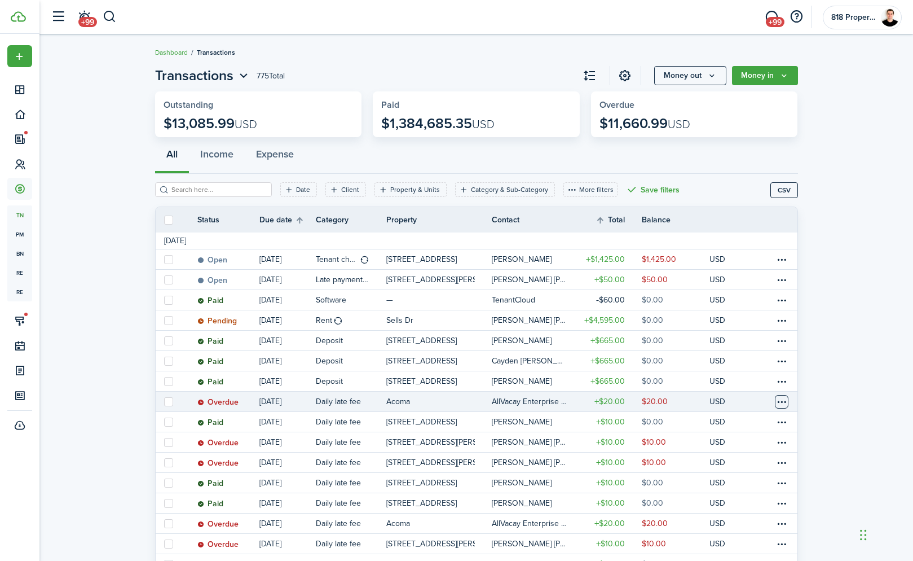
click at [750, 400] on table-menu-btn-icon at bounding box center [782, 402] width 14 height 14
click at [733, 549] on button "Delete" at bounding box center [739, 548] width 99 height 19
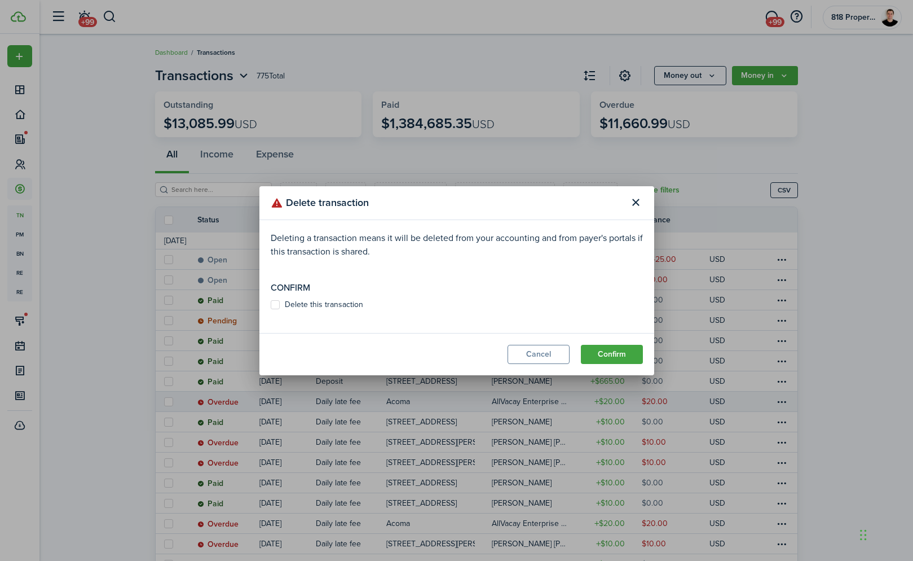
click at [278, 309] on label "Delete this transaction" at bounding box center [317, 304] width 93 height 9
click at [271, 305] on input "Delete this transaction" at bounding box center [270, 304] width 1 height 1
checkbox input "true"
click at [599, 347] on button "Confirm" at bounding box center [612, 354] width 62 height 19
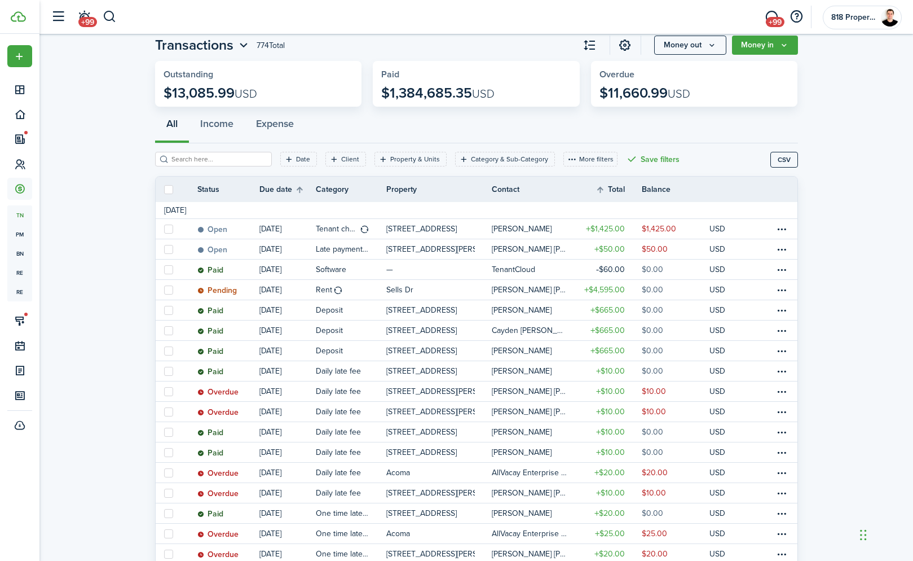
scroll to position [42, 0]
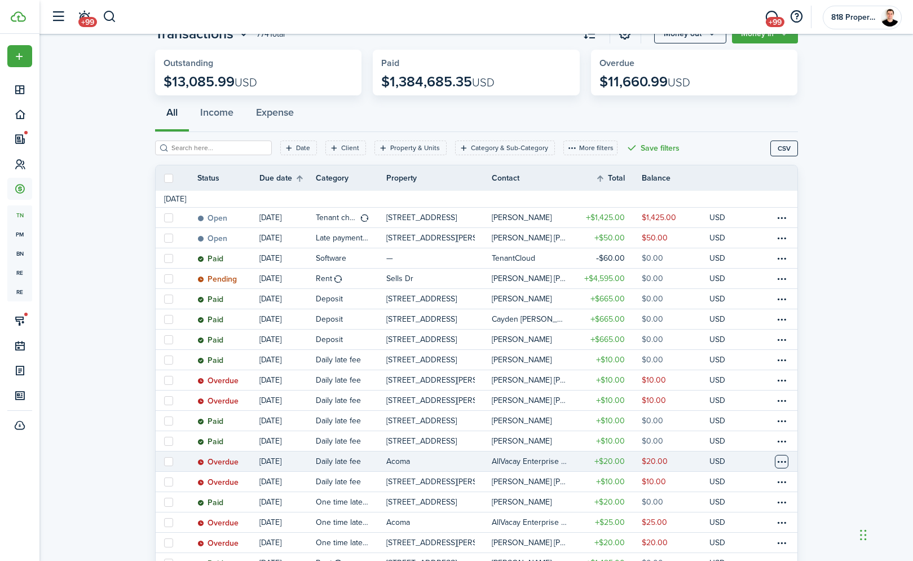
click at [750, 462] on table-menu-btn-icon at bounding box center [782, 462] width 14 height 14
click at [730, 549] on button "Delete" at bounding box center [739, 548] width 99 height 19
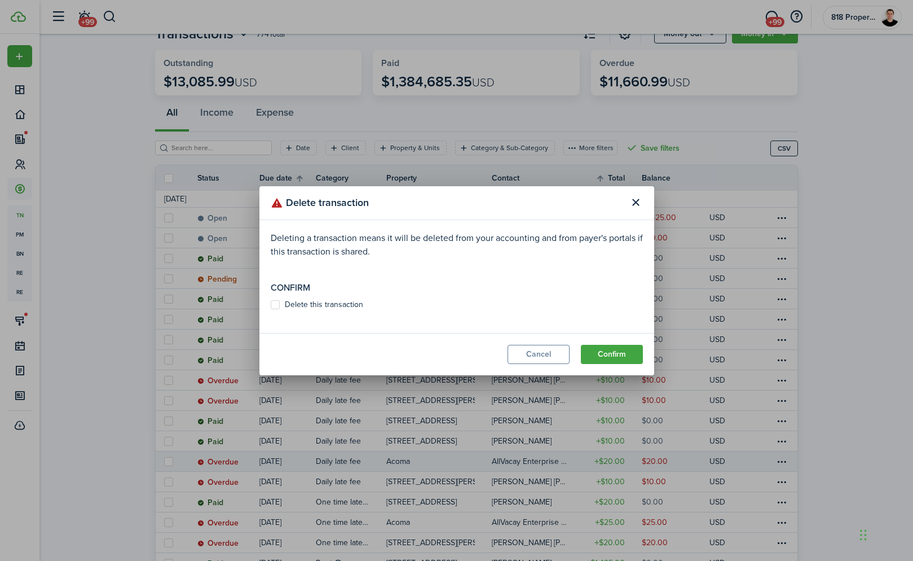
click at [318, 290] on p "Confirm" at bounding box center [457, 288] width 372 height 14
click at [272, 300] on modal-body "Deleting a transaction means it will be deleted from your accounting and from p…" at bounding box center [456, 276] width 395 height 113
click at [275, 306] on label "Delete this transaction" at bounding box center [317, 304] width 93 height 9
click at [271, 305] on input "Delete this transaction" at bounding box center [270, 304] width 1 height 1
checkbox input "true"
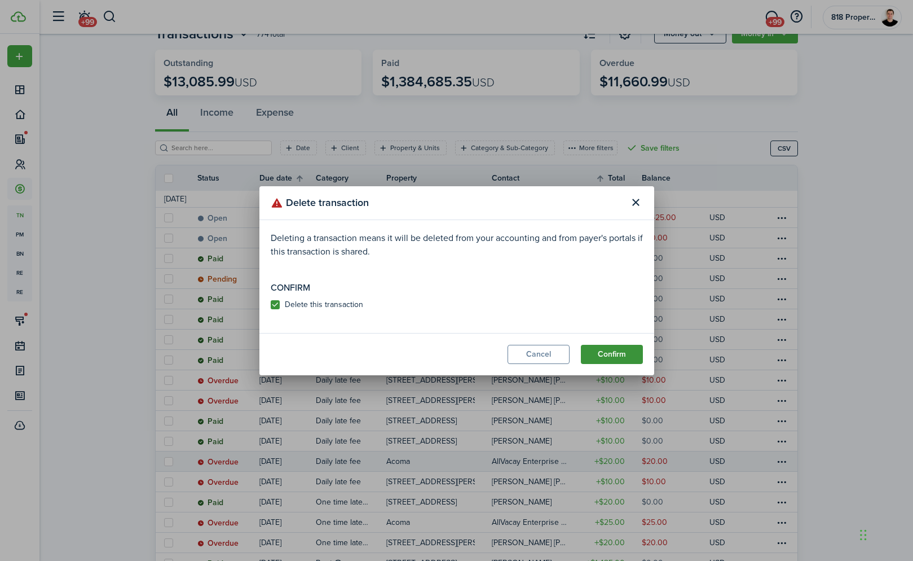
click at [602, 356] on button "Confirm" at bounding box center [612, 354] width 62 height 19
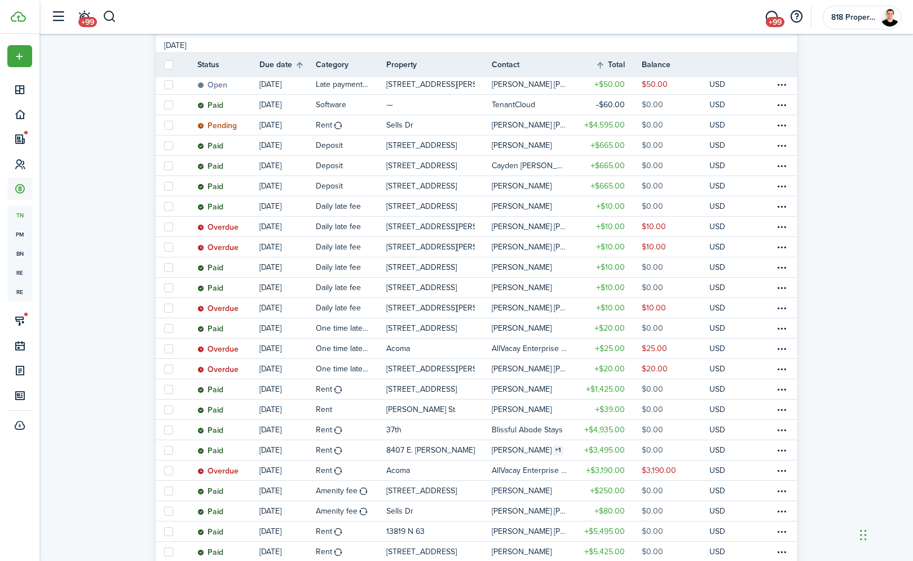
scroll to position [213, 0]
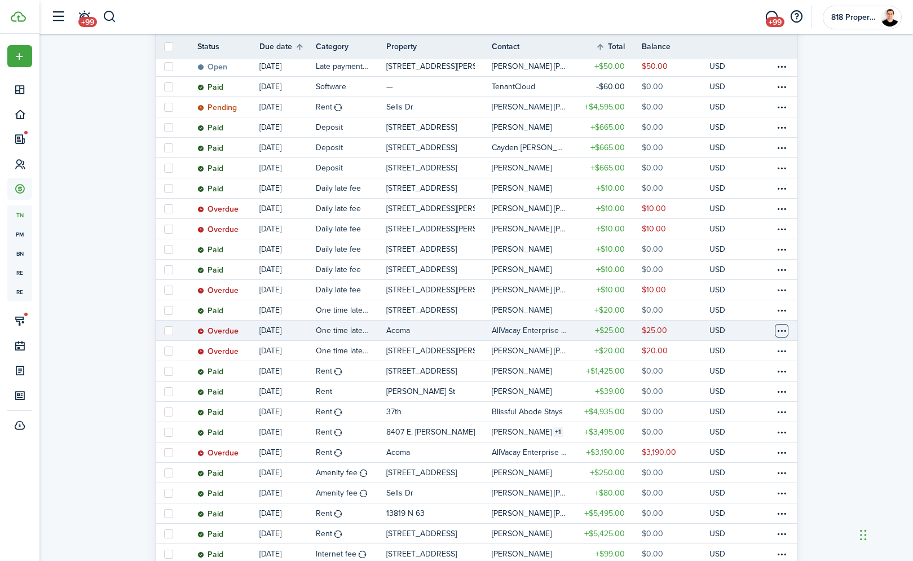
click at [750, 327] on table-menu-btn-icon at bounding box center [782, 331] width 14 height 14
click at [726, 508] on button "Delete" at bounding box center [739, 510] width 99 height 19
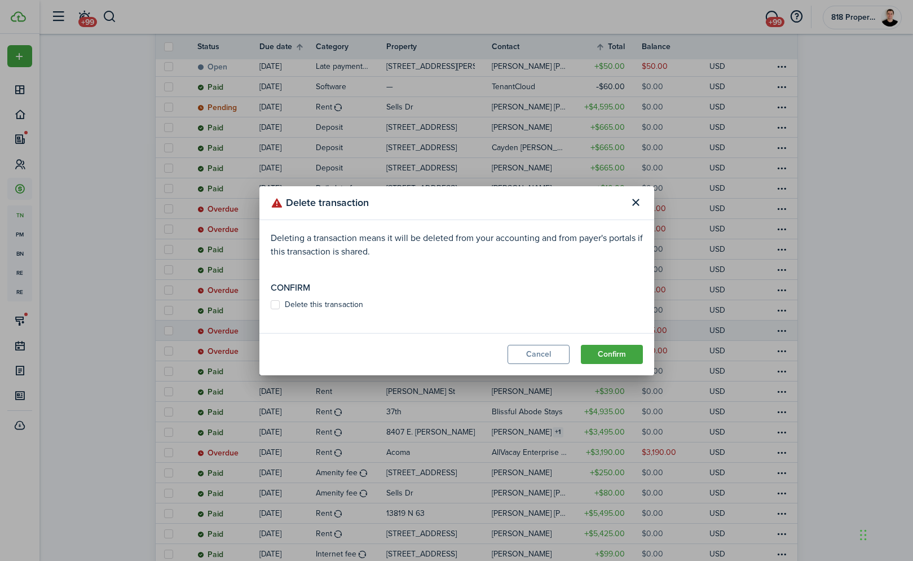
click at [277, 305] on label "Delete this transaction" at bounding box center [317, 304] width 93 height 9
click at [271, 305] on input "Delete this transaction" at bounding box center [270, 304] width 1 height 1
checkbox input "true"
click at [642, 351] on button "Confirm" at bounding box center [612, 354] width 62 height 19
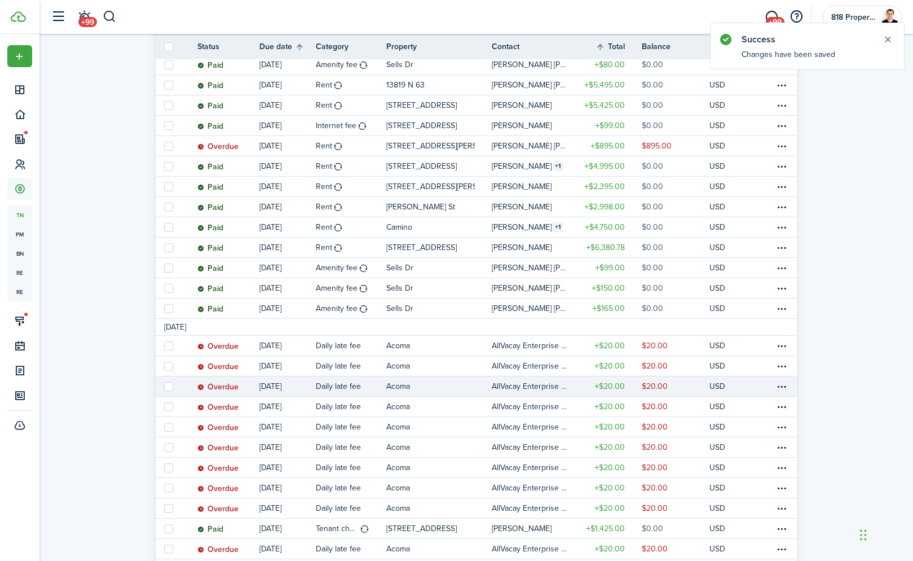
scroll to position [621, 0]
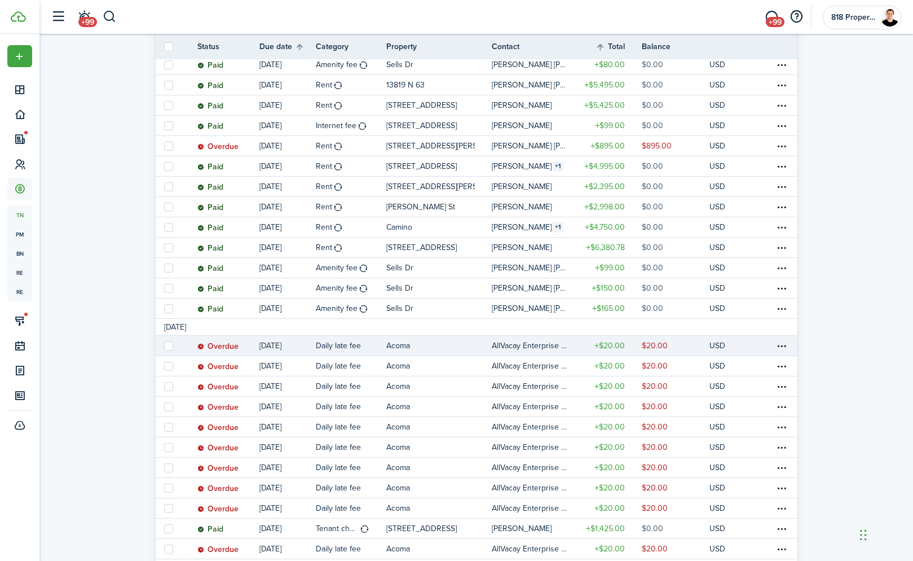
click at [169, 346] on label at bounding box center [168, 345] width 9 height 9
click at [164, 346] on input "checkbox" at bounding box center [164, 345] width 1 height 1
checkbox input "true"
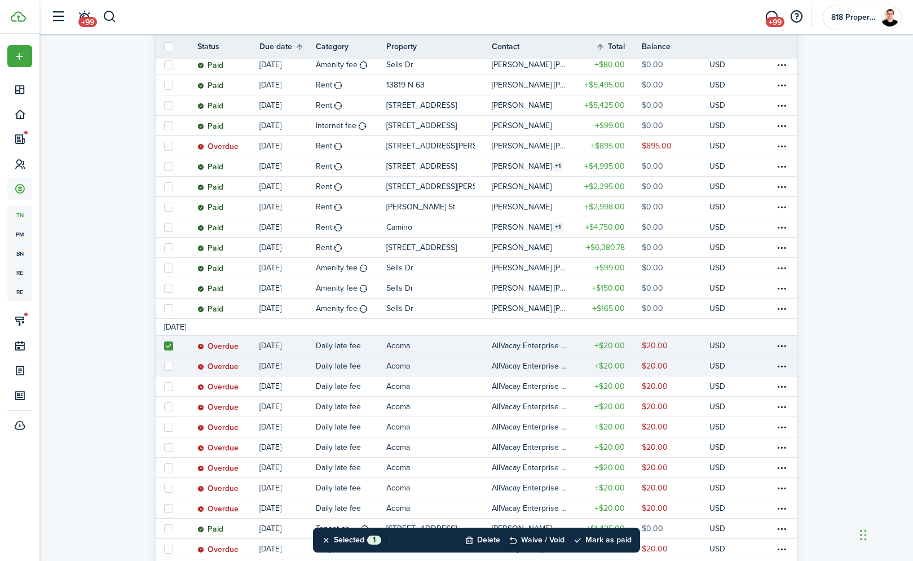
click at [169, 364] on label at bounding box center [168, 366] width 9 height 9
click at [164, 365] on input "checkbox" at bounding box center [164, 365] width 1 height 1
checkbox input "true"
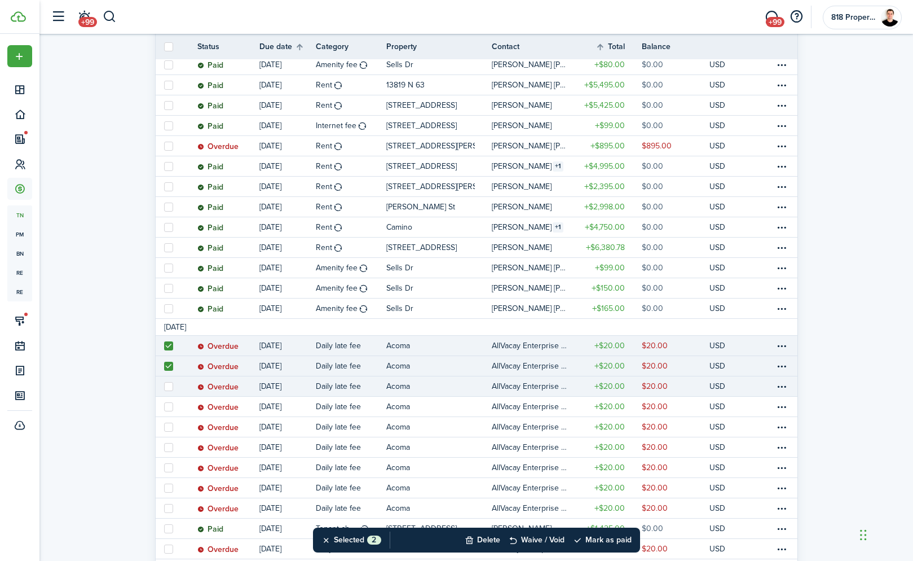
click at [169, 386] on label at bounding box center [168, 386] width 9 height 9
click at [164, 386] on input "checkbox" at bounding box center [164, 386] width 1 height 1
checkbox input "true"
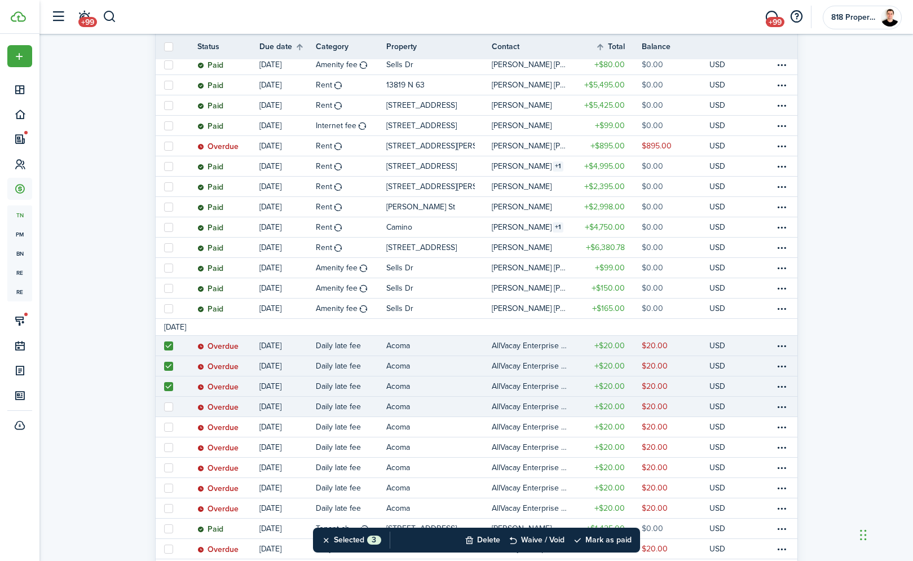
click at [168, 409] on label at bounding box center [168, 406] width 9 height 9
click at [164, 407] on input "checkbox" at bounding box center [164, 406] width 1 height 1
checkbox input "true"
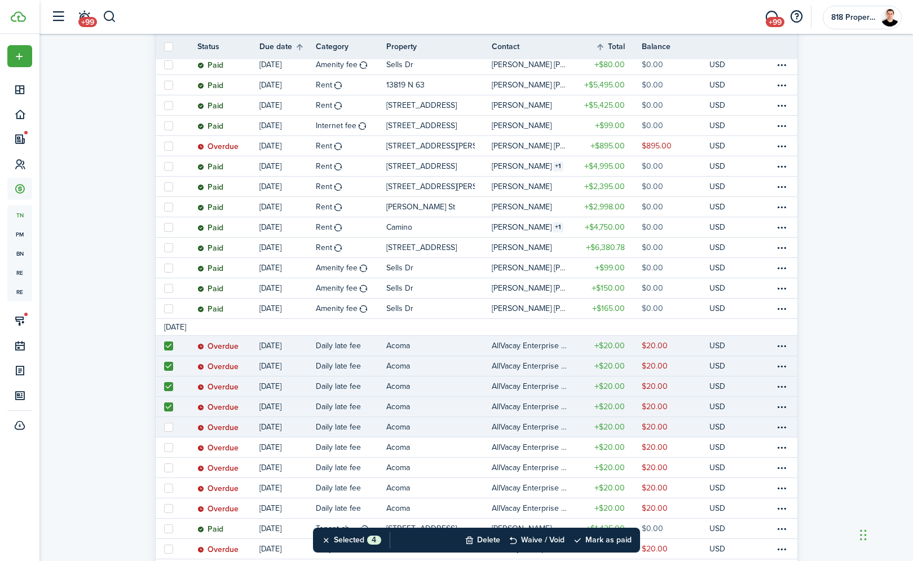
click at [168, 425] on label at bounding box center [168, 426] width 9 height 9
click at [164, 426] on input "checkbox" at bounding box center [164, 426] width 1 height 1
checkbox input "true"
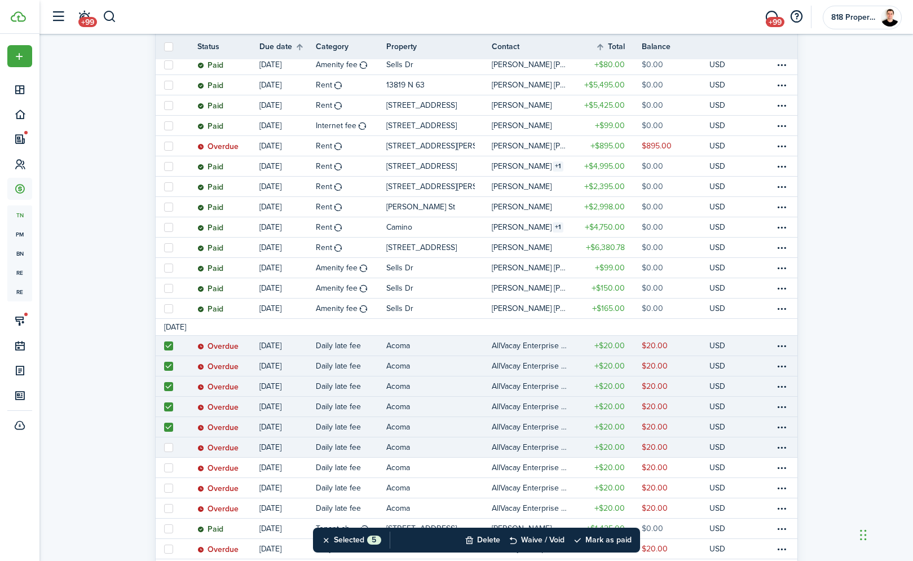
click at [168, 443] on label at bounding box center [168, 447] width 9 height 9
click at [164, 447] on input "checkbox" at bounding box center [164, 447] width 1 height 1
checkbox input "true"
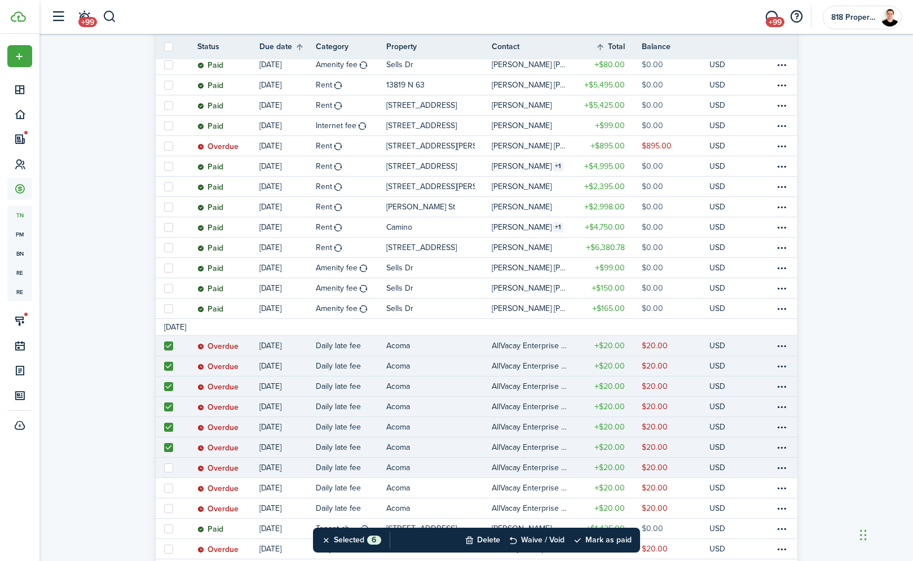
click at [166, 465] on label at bounding box center [168, 467] width 9 height 9
click at [164, 467] on input "checkbox" at bounding box center [164, 467] width 1 height 1
checkbox input "true"
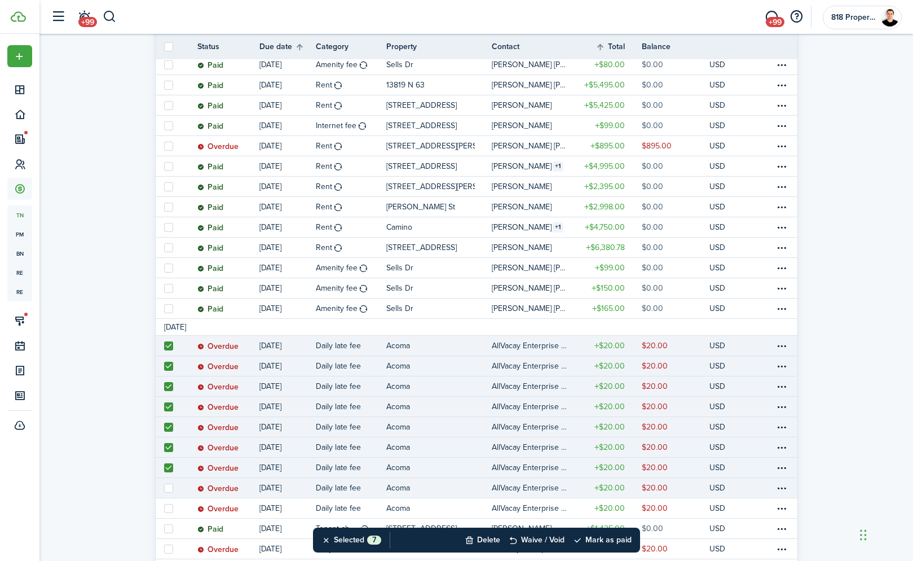
click at [166, 487] on label at bounding box center [168, 487] width 9 height 9
click at [164, 487] on input "checkbox" at bounding box center [164, 487] width 1 height 1
checkbox input "true"
click at [477, 541] on button "Delete" at bounding box center [483, 539] width 36 height 25
click at [594, 538] on button "Confirm" at bounding box center [601, 540] width 45 height 16
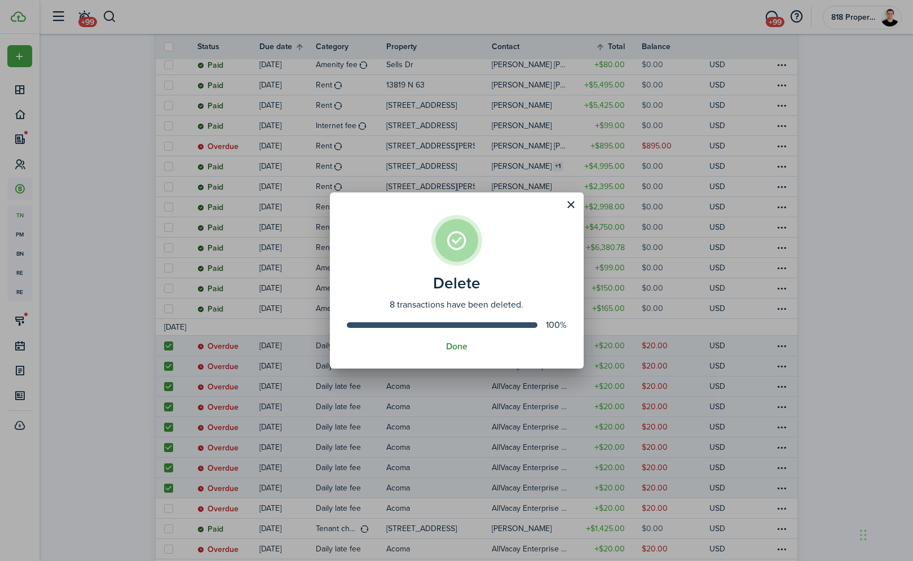
click at [460, 347] on button "Done" at bounding box center [456, 346] width 21 height 10
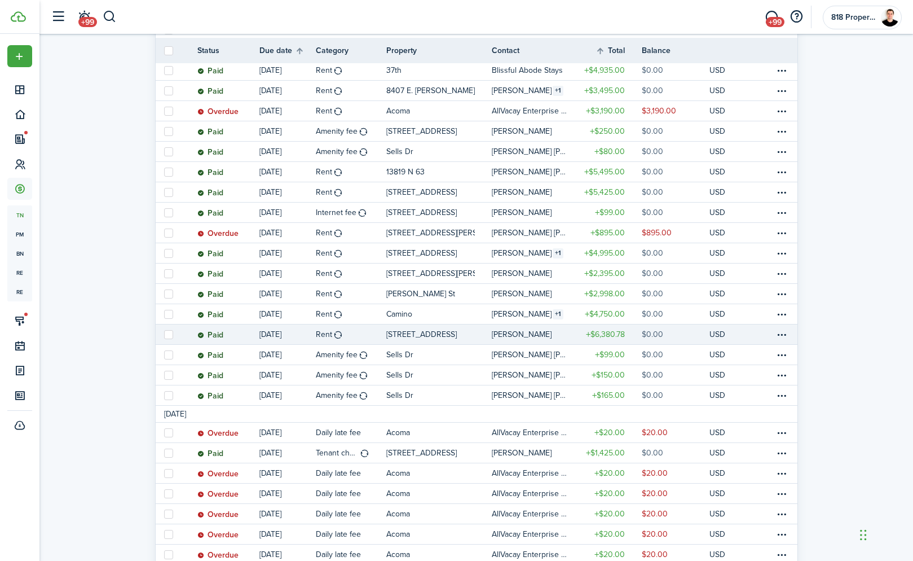
scroll to position [538, 0]
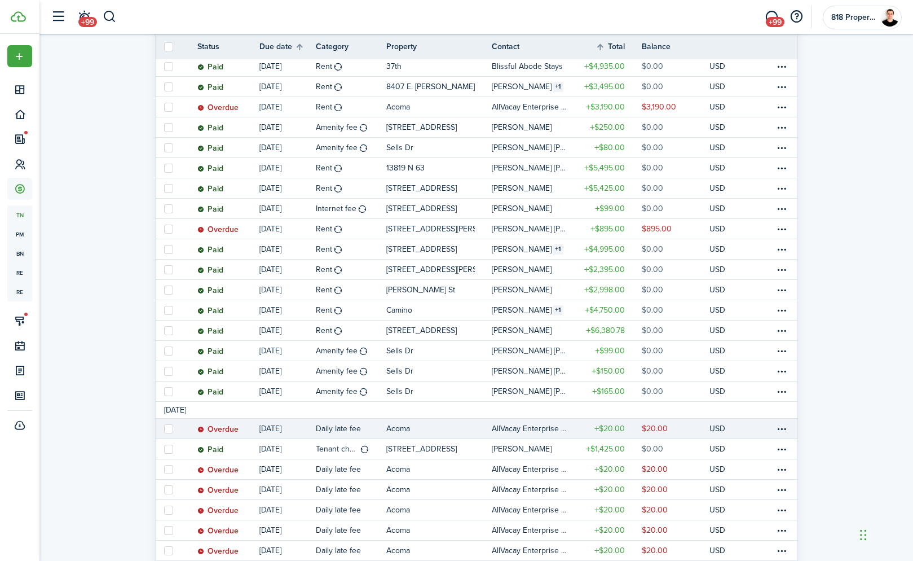
click at [535, 426] on table-profile-info-text "AllVacay Enterprise LLC" at bounding box center [530, 428] width 76 height 9
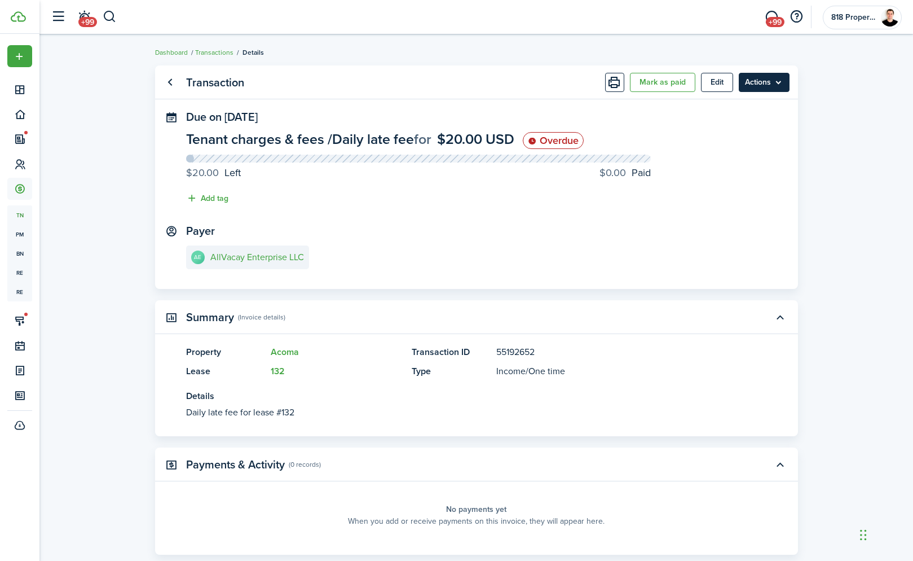
click at [750, 83] on menu-btn "Actions" at bounding box center [764, 82] width 51 height 19
click at [477, 212] on panel-main-body "Due on [DATE] Tenant charges & fees / Daily late fee for $20.00 USD Overdue $20…" at bounding box center [476, 200] width 643 height 178
click at [252, 252] on e-details-info-title "AllVacay Enterprise LLC" at bounding box center [257, 257] width 94 height 10
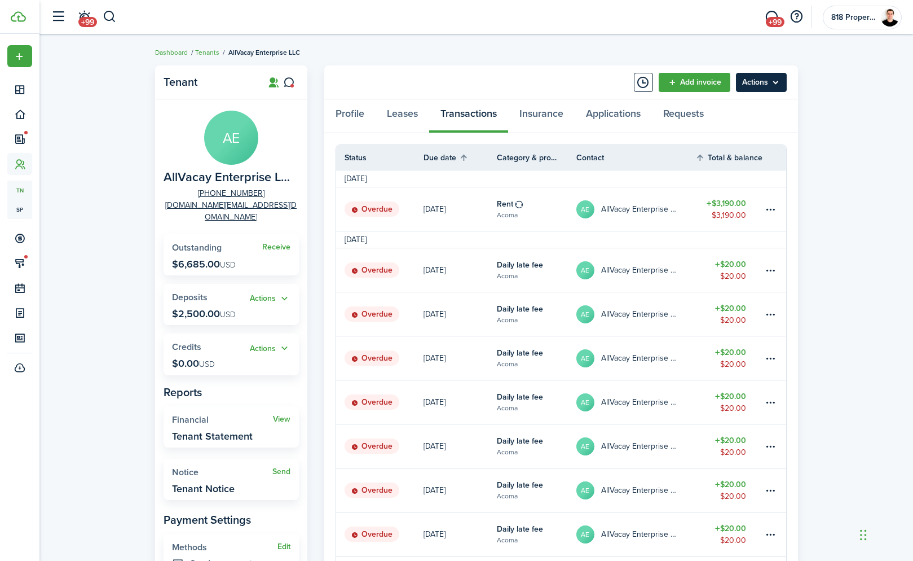
click at [750, 77] on menu-btn "Actions" at bounding box center [761, 82] width 51 height 19
click at [281, 292] on button "Actions" at bounding box center [270, 298] width 41 height 13
click at [413, 116] on link "Leases" at bounding box center [403, 116] width 54 height 34
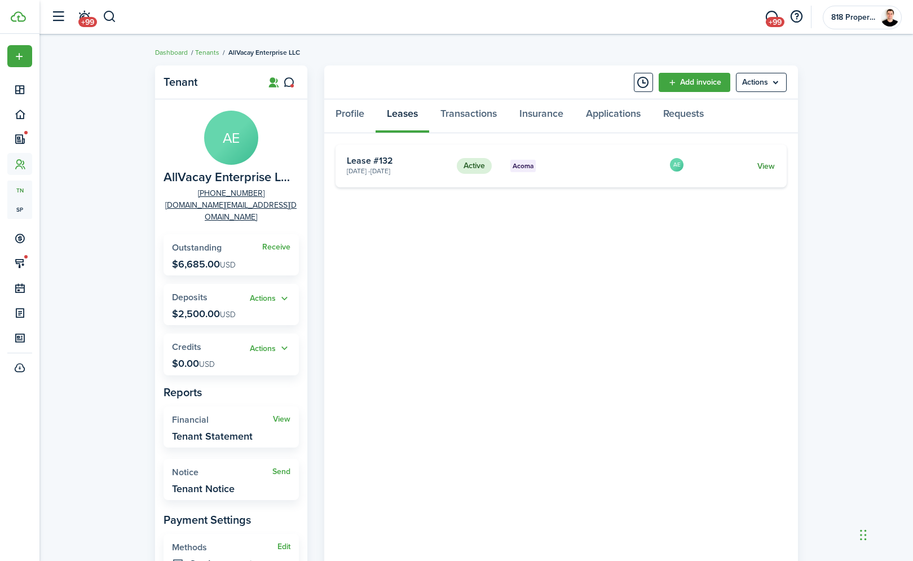
click at [750, 165] on link "View" at bounding box center [765, 166] width 17 height 12
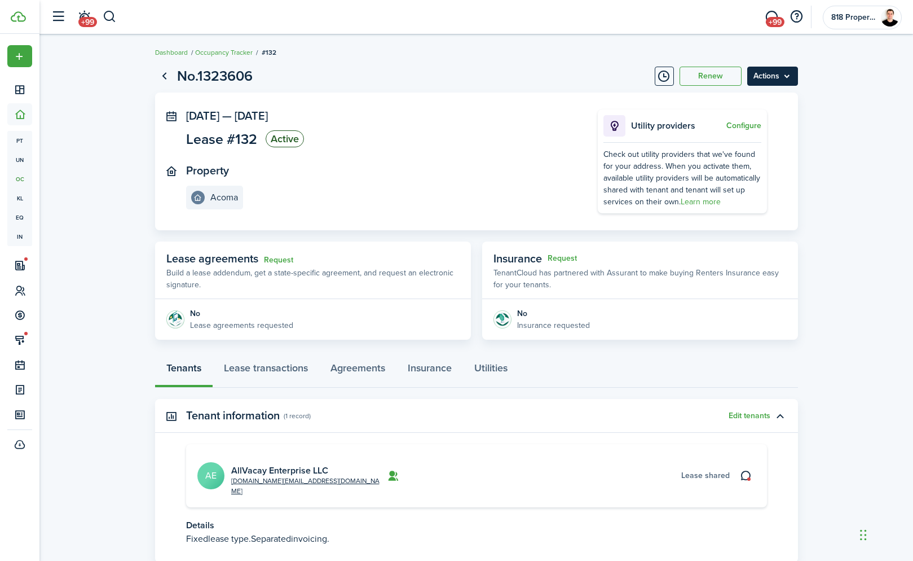
click at [750, 77] on menu-btn "Actions" at bounding box center [772, 76] width 51 height 19
click at [750, 138] on link "End Lease" at bounding box center [748, 140] width 99 height 19
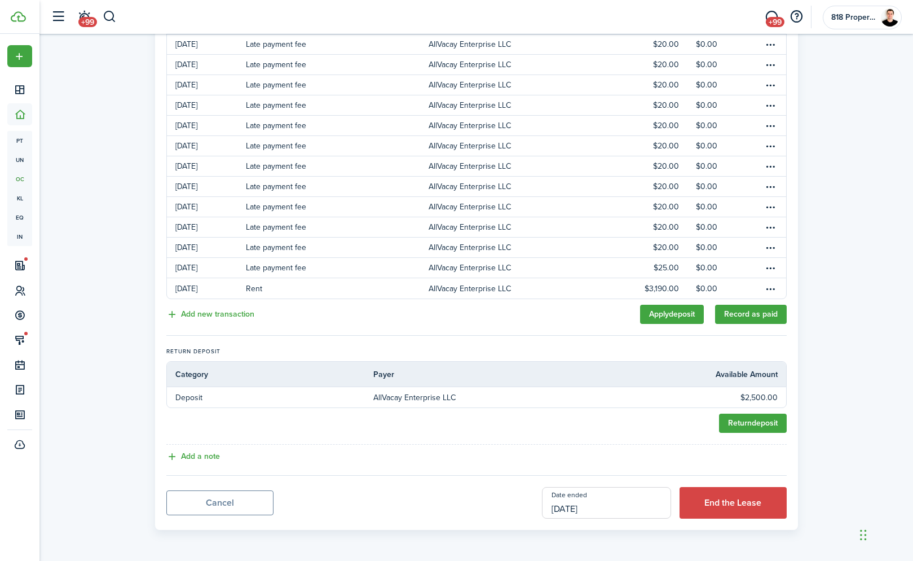
scroll to position [359, 0]
click at [603, 504] on input "[DATE]" at bounding box center [606, 503] width 129 height 32
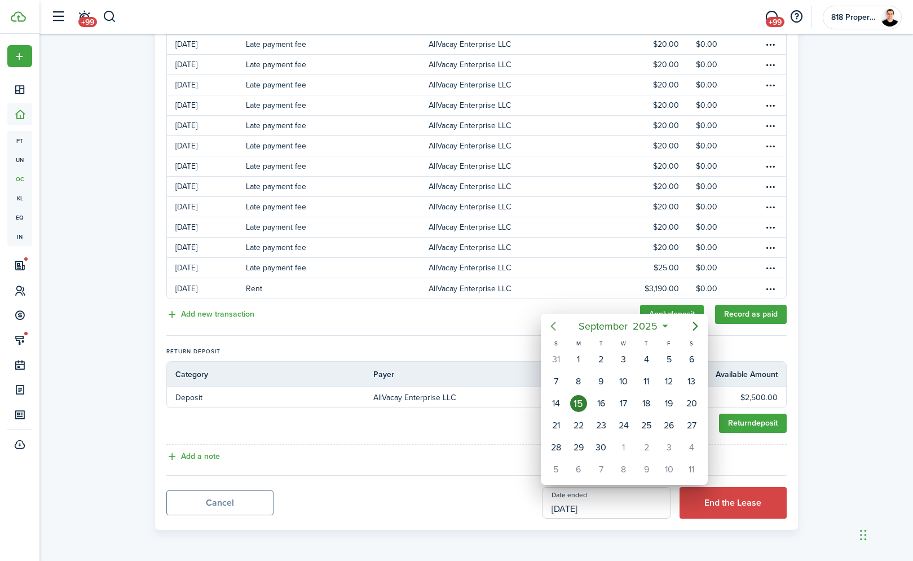
click at [554, 325] on icon "Previous page" at bounding box center [554, 326] width 14 height 14
click at [667, 360] on div "1" at bounding box center [668, 359] width 17 height 17
type input "[DATE]"
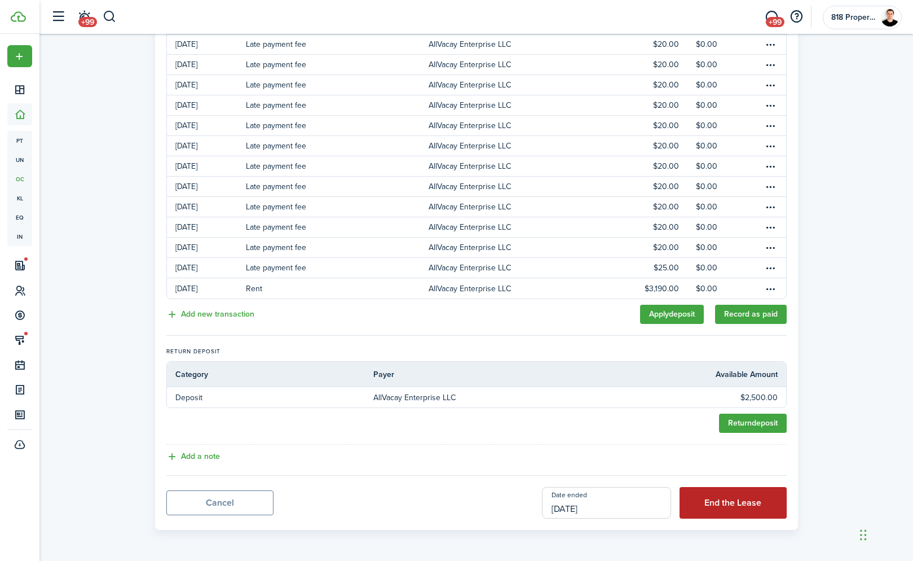
click at [704, 506] on button "End the Lease" at bounding box center [733, 503] width 107 height 32
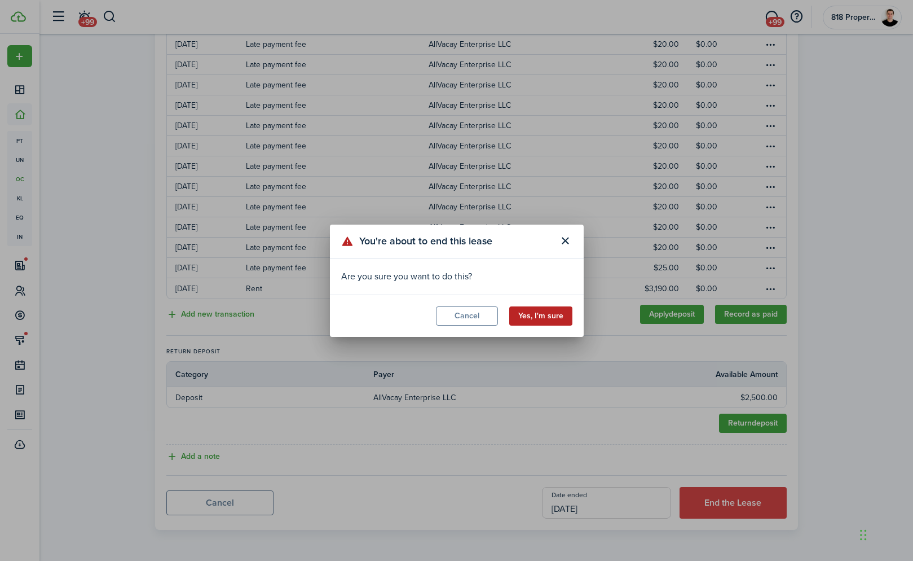
click at [543, 314] on button "Yes, I'm sure" at bounding box center [540, 315] width 63 height 19
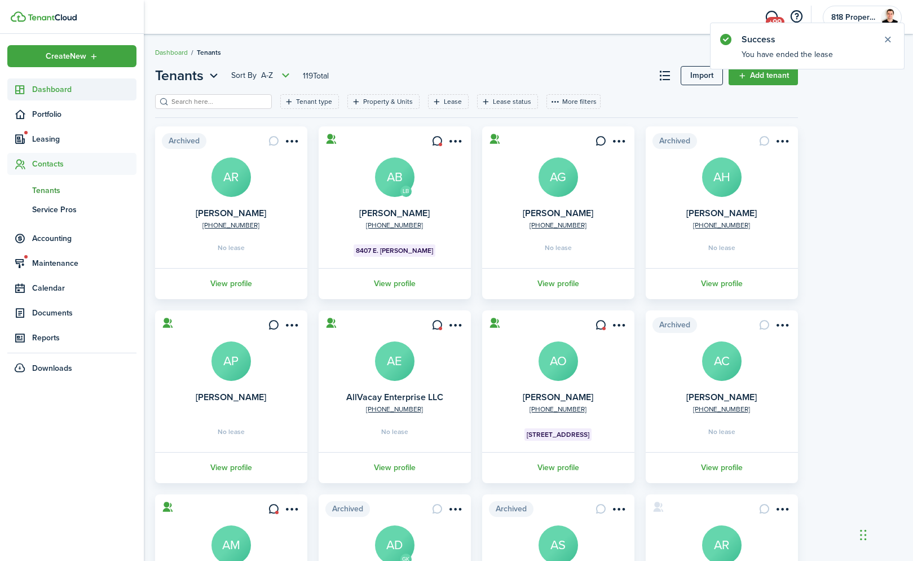
click at [98, 91] on span "Dashboard" at bounding box center [84, 89] width 104 height 12
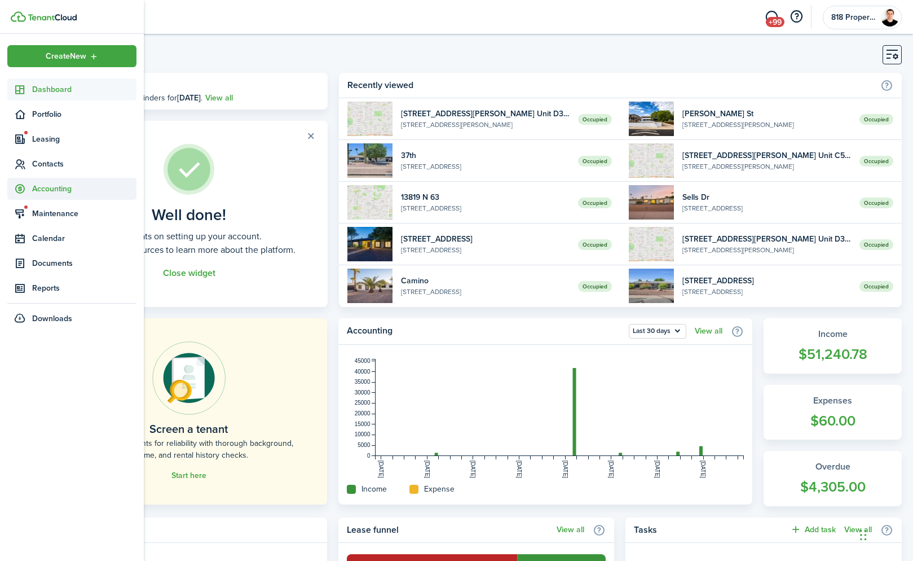
click at [54, 192] on span "Accounting" at bounding box center [84, 189] width 104 height 12
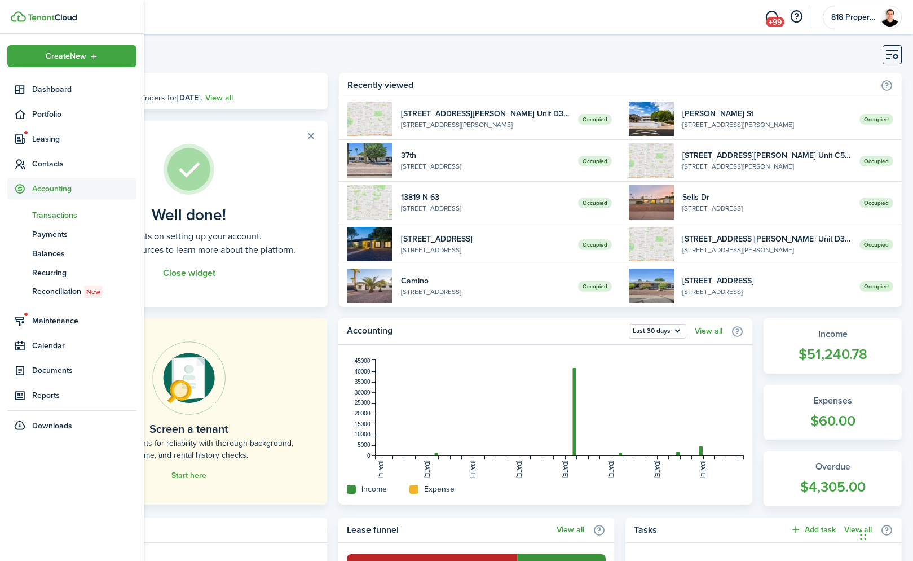
click at [59, 216] on span "Transactions" at bounding box center [84, 215] width 104 height 12
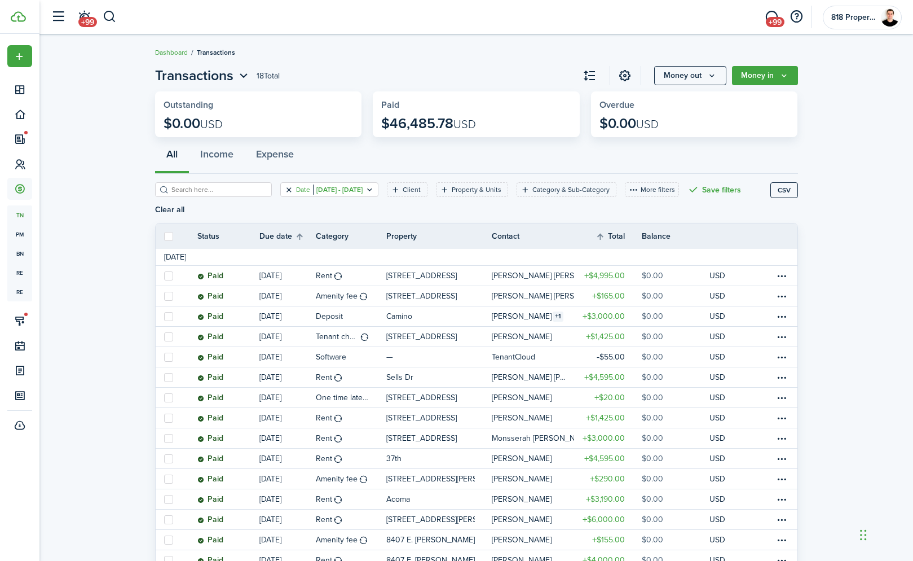
click at [290, 189] on button "Clear filter" at bounding box center [289, 189] width 10 height 9
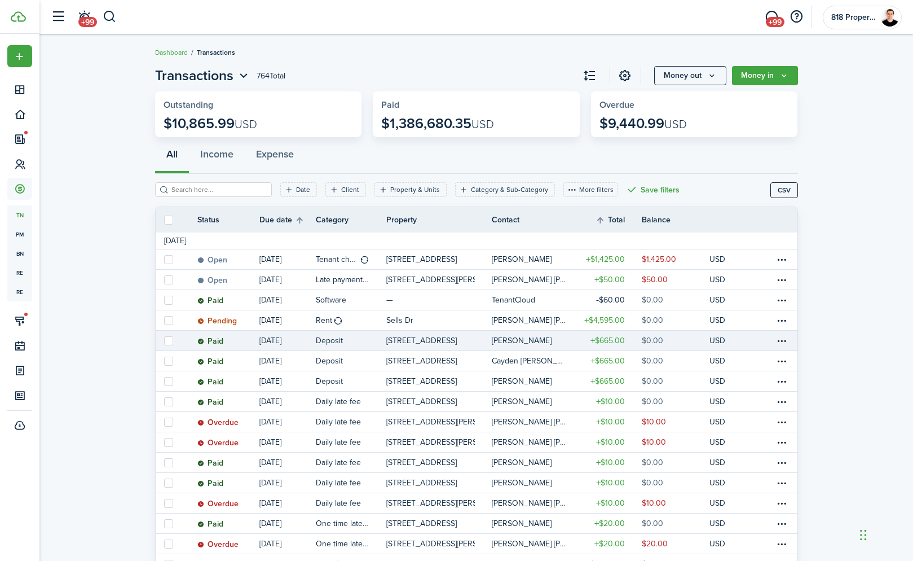
click at [422, 340] on p "[STREET_ADDRESS]" at bounding box center [421, 340] width 71 height 12
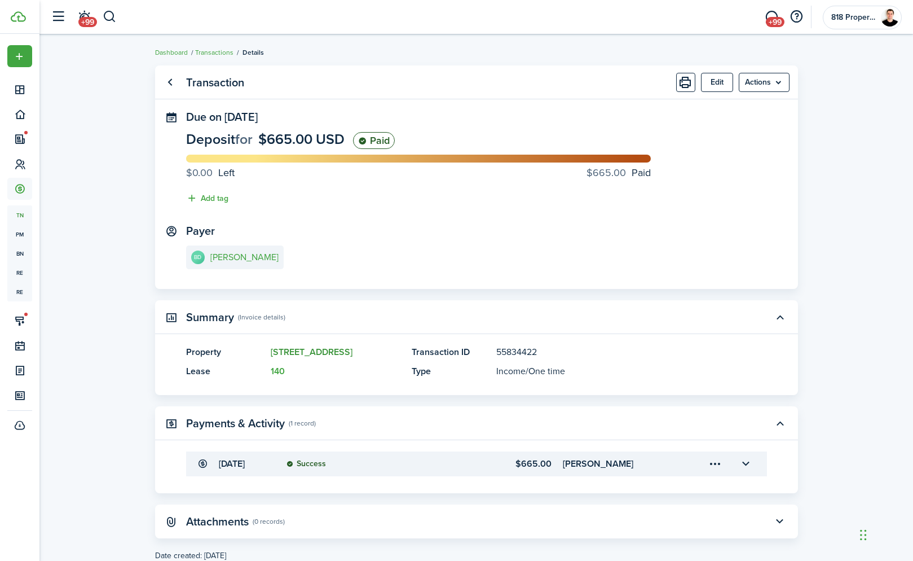
click at [307, 353] on link "[STREET_ADDRESS]" at bounding box center [312, 351] width 82 height 13
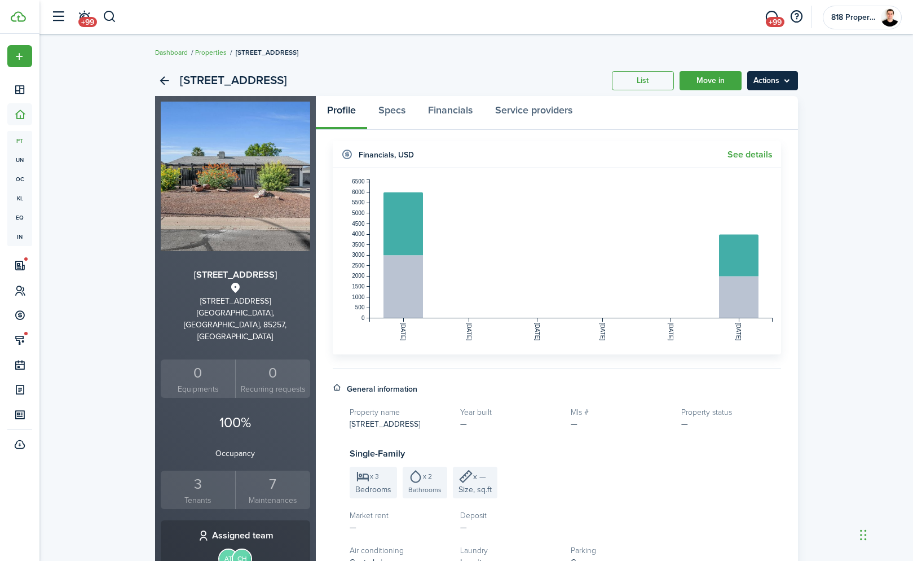
click at [750, 87] on menu-btn "Actions" at bounding box center [772, 80] width 51 height 19
click at [645, 129] on panel-main-header "Profile Specs Financials Service providers" at bounding box center [557, 113] width 482 height 34
click at [196, 473] on div "3" at bounding box center [198, 483] width 69 height 21
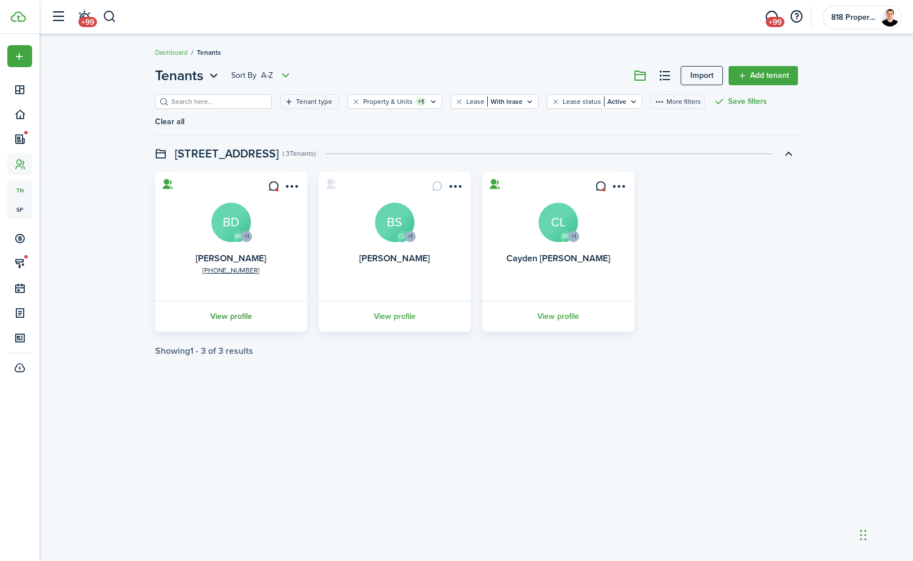
click at [236, 320] on link "View profile" at bounding box center [231, 316] width 156 height 31
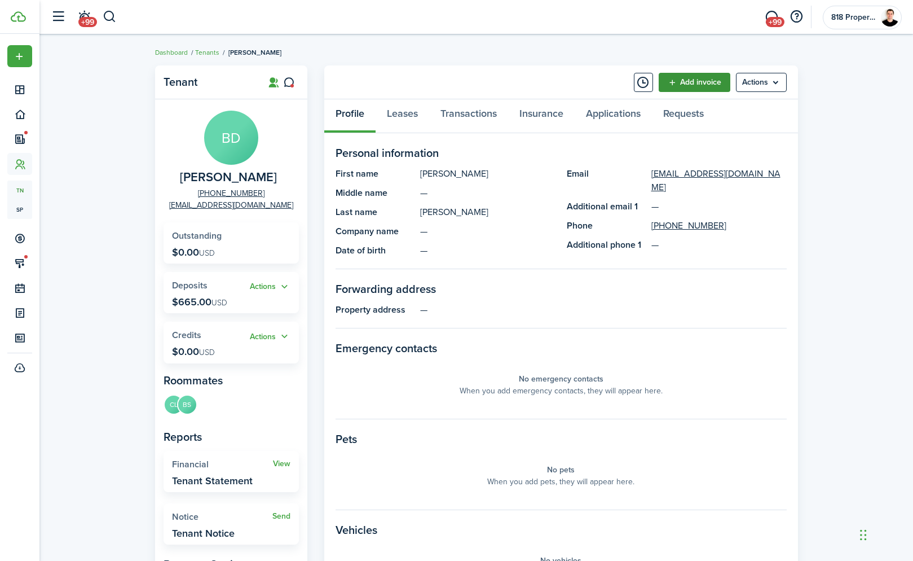
click at [712, 77] on link "Add invoice" at bounding box center [695, 82] width 72 height 19
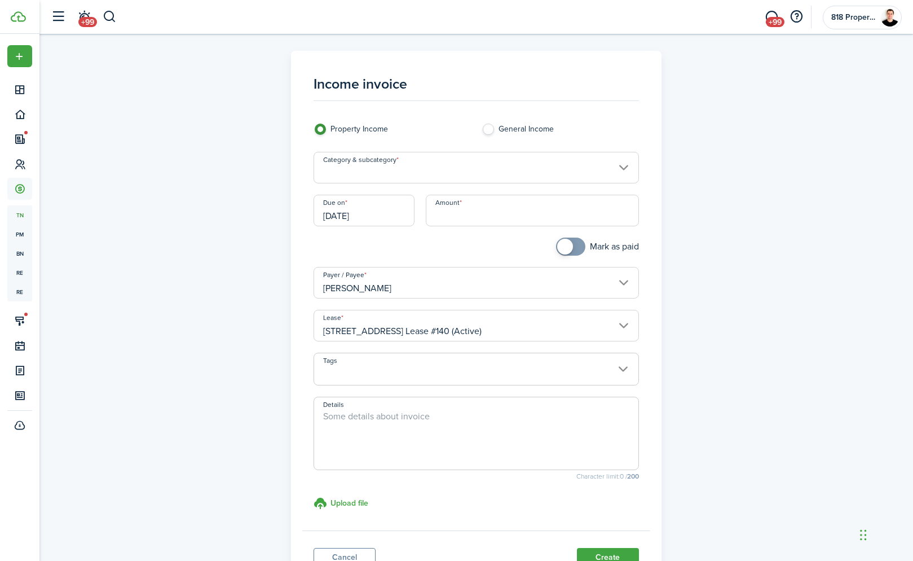
click at [443, 173] on input "Category & subcategory" at bounding box center [476, 168] width 325 height 32
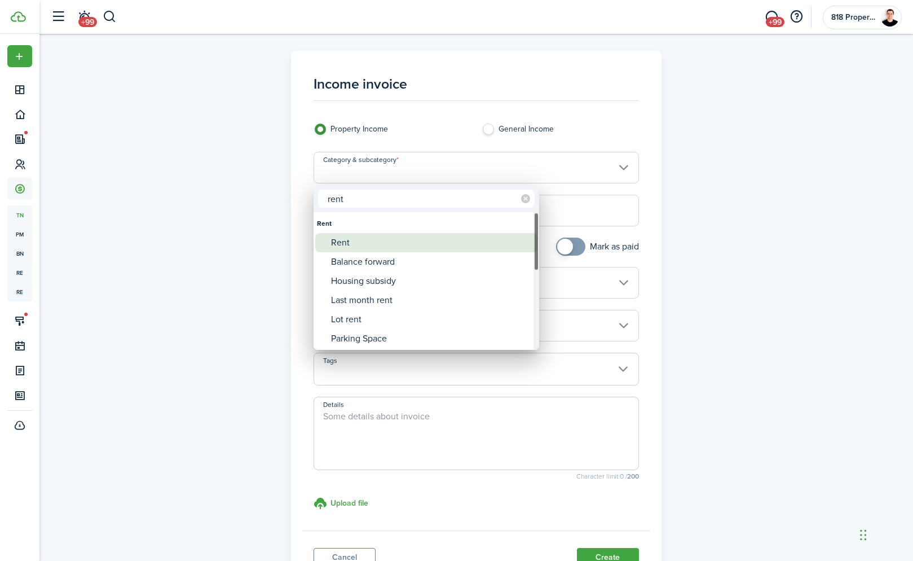
type input "rent"
click at [342, 240] on div "Rent" at bounding box center [431, 242] width 200 height 19
type input "Rent"
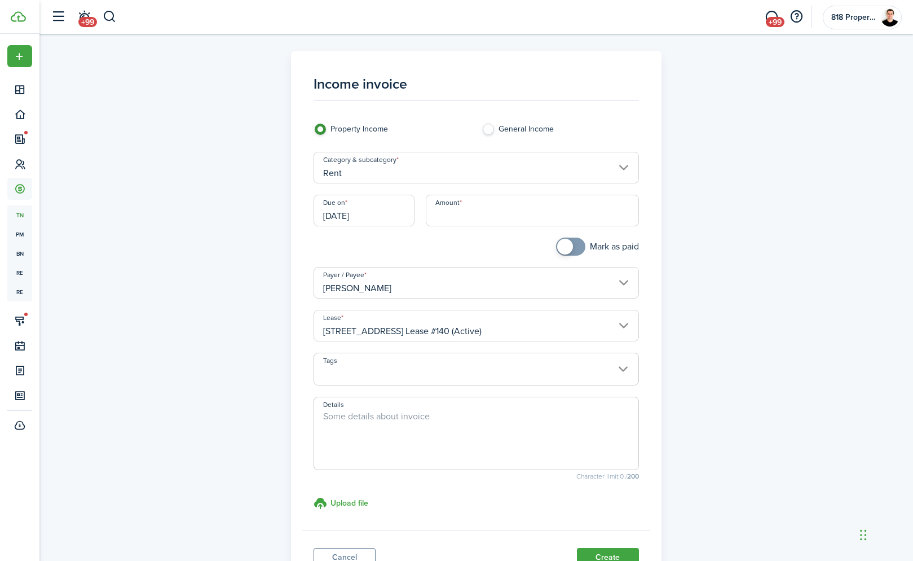
click at [513, 205] on input "Amount" at bounding box center [532, 211] width 213 height 32
click at [487, 288] on input "[PERSON_NAME]" at bounding box center [476, 283] width 325 height 32
type input "$1,497.50"
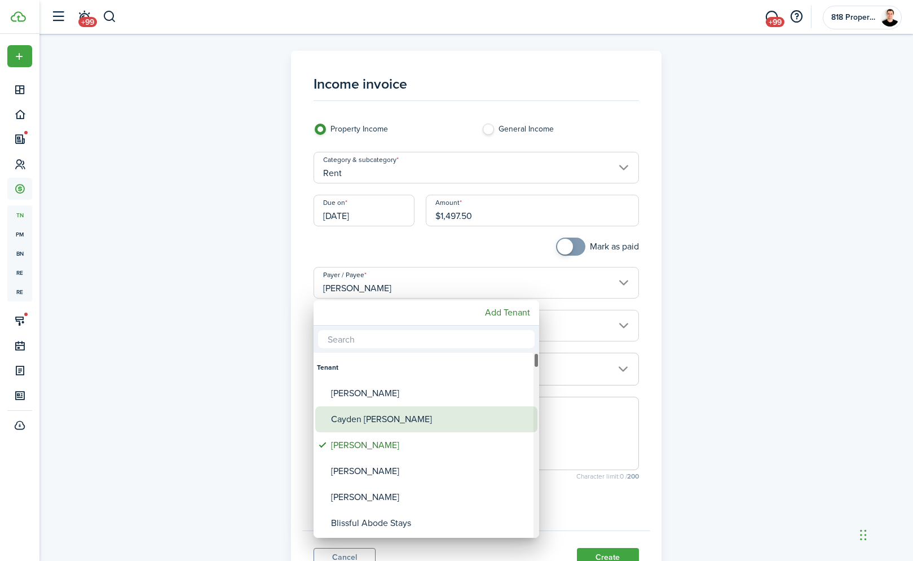
click at [373, 419] on div "Cayden [PERSON_NAME]" at bounding box center [431, 419] width 200 height 26
type input "Cayden [PERSON_NAME]"
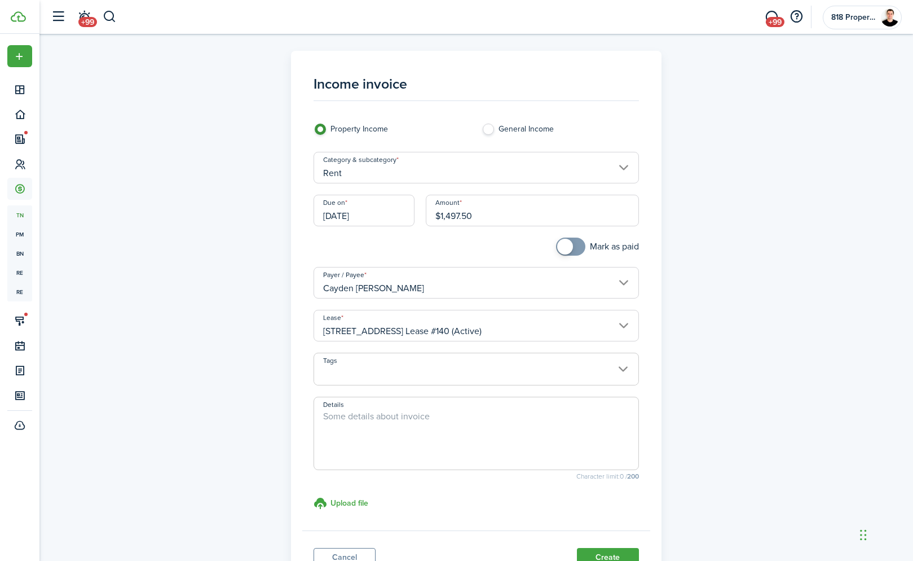
drag, startPoint x: 486, startPoint y: 215, endPoint x: 442, endPoint y: 215, distance: 44.0
click at [442, 215] on input "$1,497.50" at bounding box center [532, 211] width 213 height 32
type input "$499"
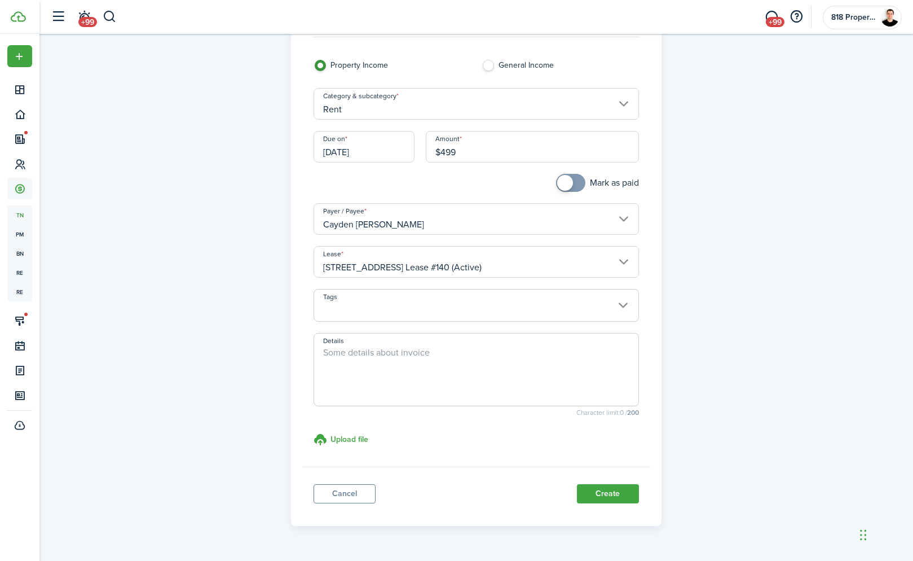
scroll to position [65, 0]
click at [591, 492] on button "Create" at bounding box center [608, 492] width 62 height 19
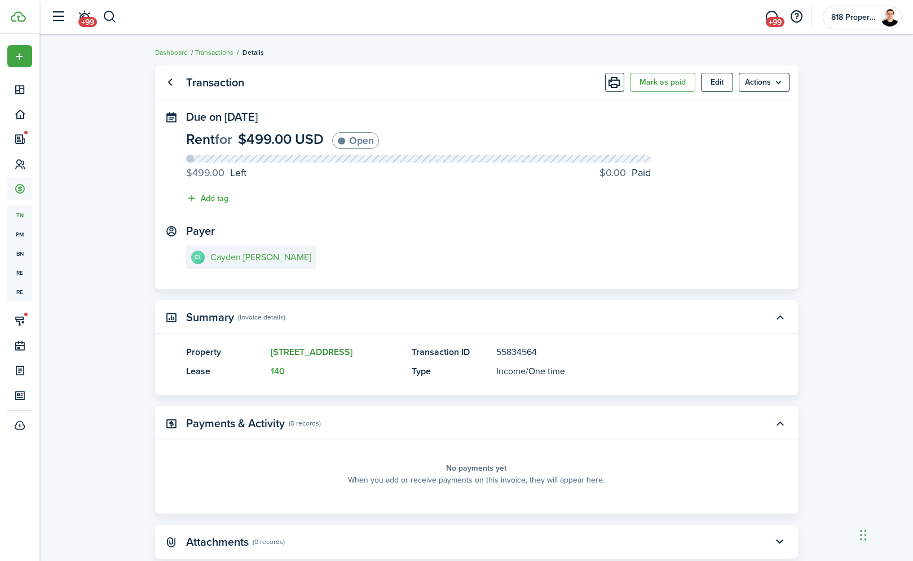
click at [340, 350] on link "[STREET_ADDRESS]" at bounding box center [312, 351] width 82 height 13
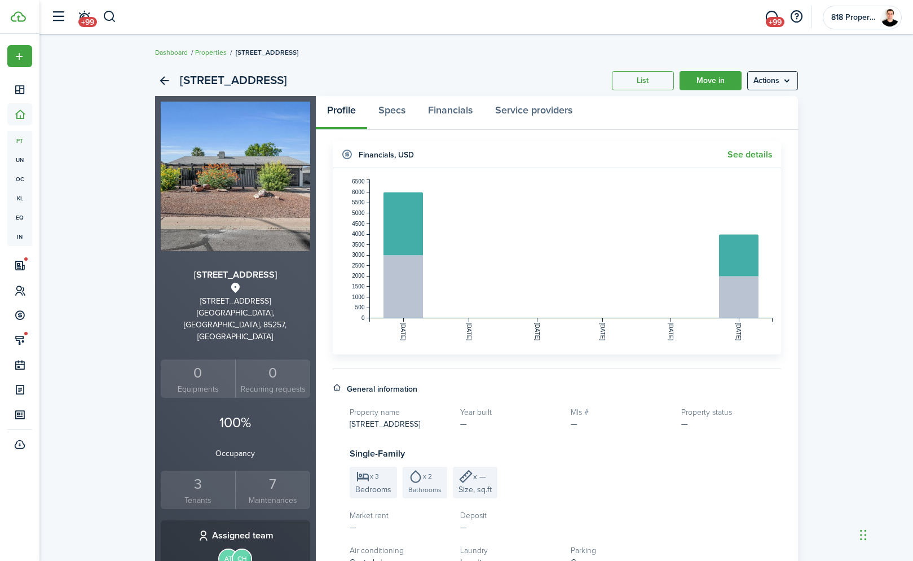
click at [191, 494] on small "Tenants" at bounding box center [198, 500] width 69 height 12
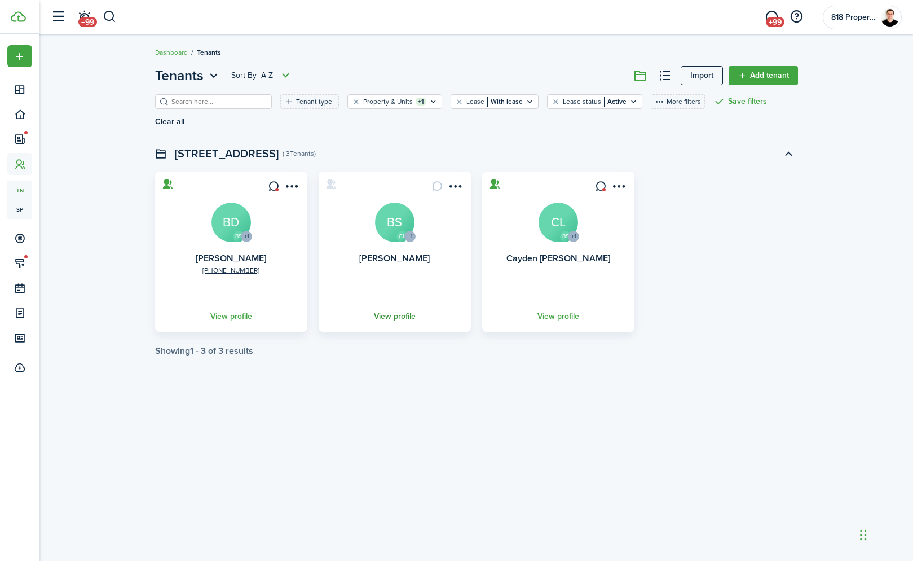
click at [402, 312] on link "View profile" at bounding box center [395, 316] width 156 height 31
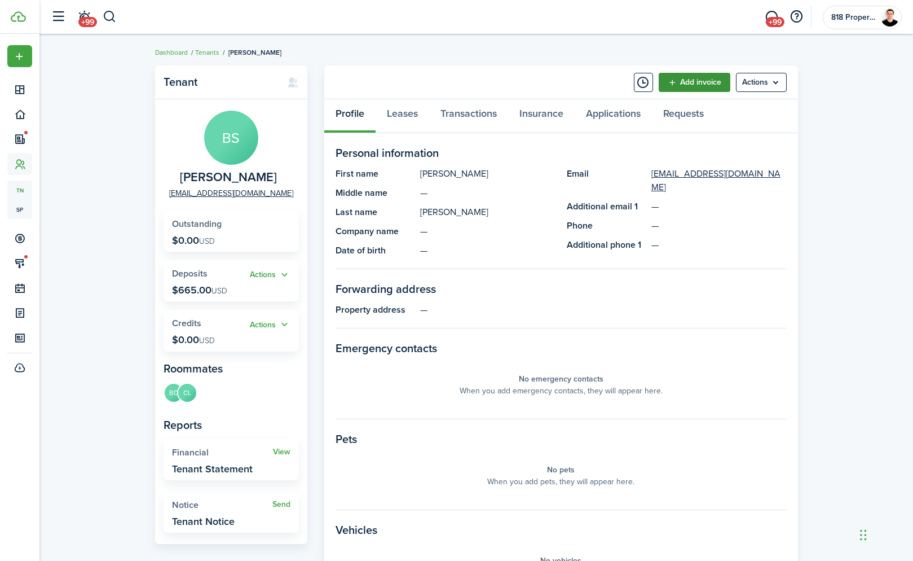
click at [697, 86] on link "Add invoice" at bounding box center [695, 82] width 72 height 19
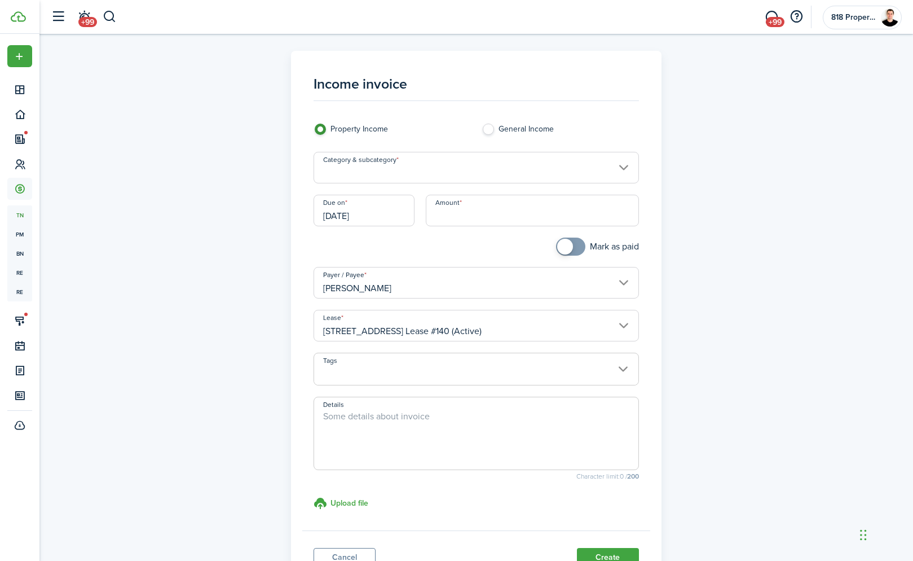
click at [465, 173] on input "Category & subcategory" at bounding box center [476, 168] width 325 height 32
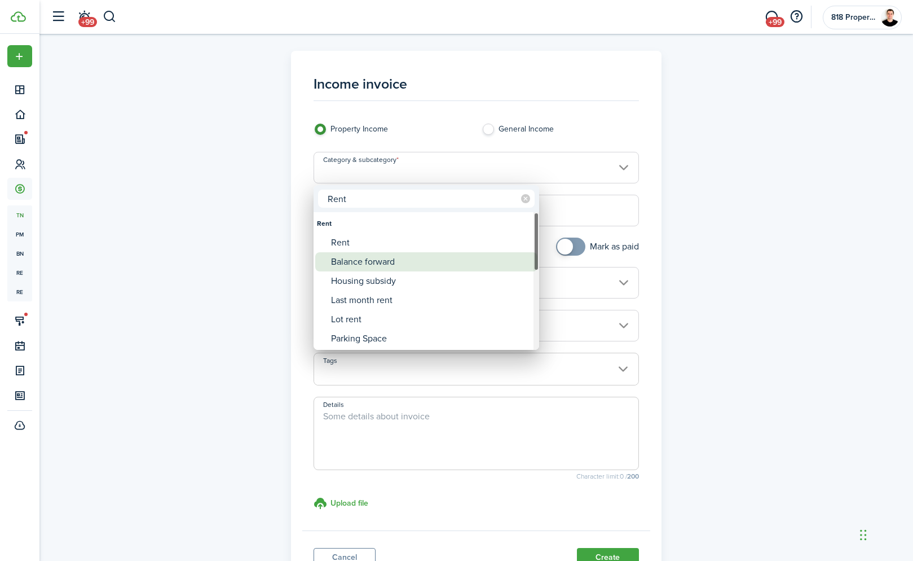
type input "Rent"
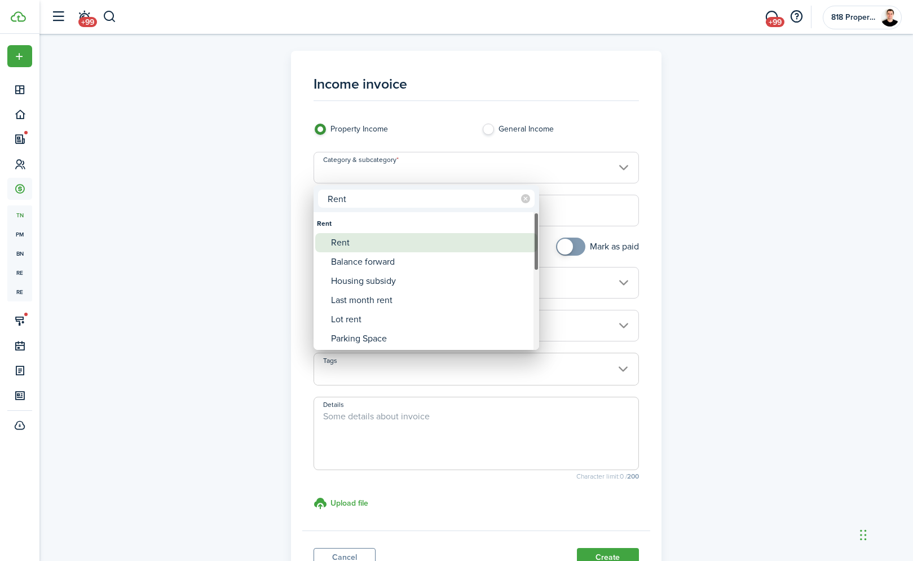
click at [375, 239] on div "Rent" at bounding box center [431, 242] width 200 height 19
type input "Rent"
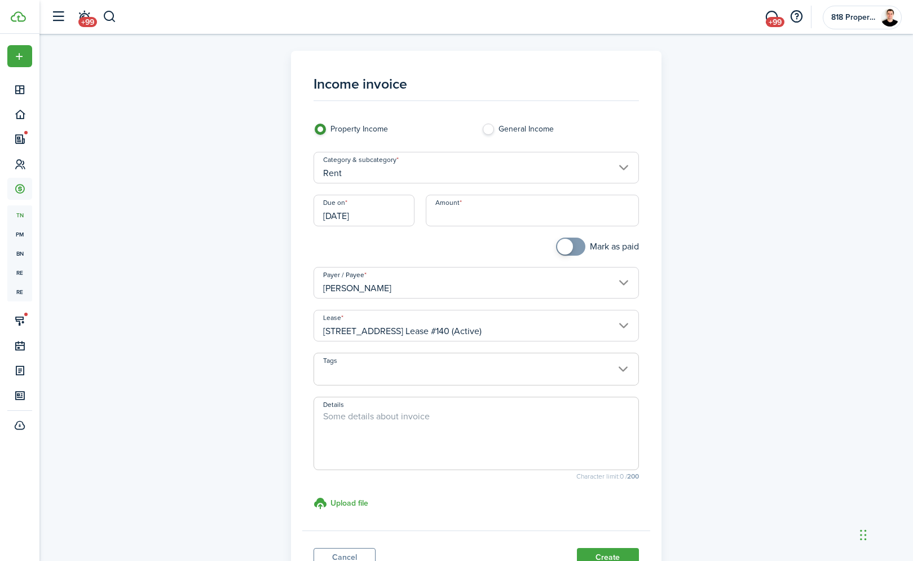
click at [497, 222] on input "Amount" at bounding box center [532, 211] width 213 height 32
type input "$499.00"
click at [600, 552] on button "Create" at bounding box center [608, 557] width 62 height 19
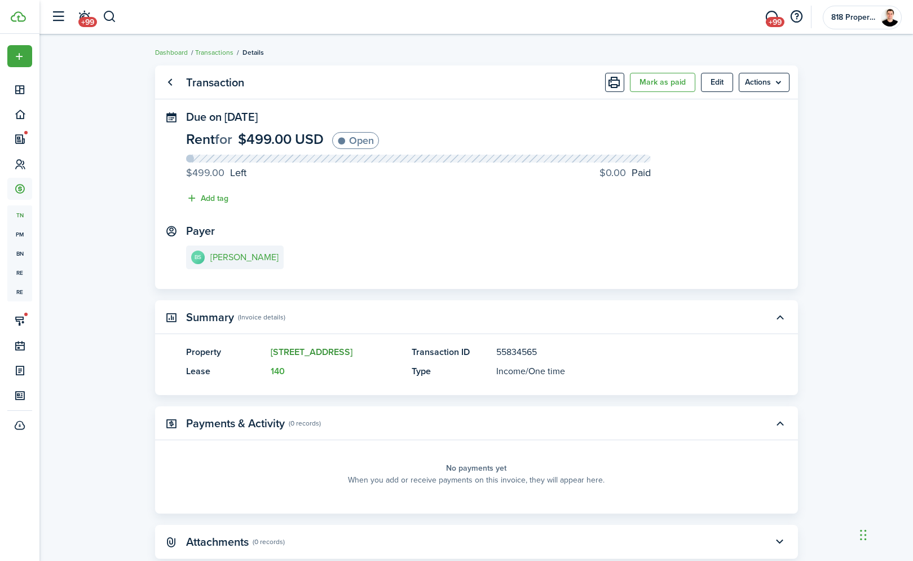
click at [325, 353] on link "[STREET_ADDRESS]" at bounding box center [312, 351] width 82 height 13
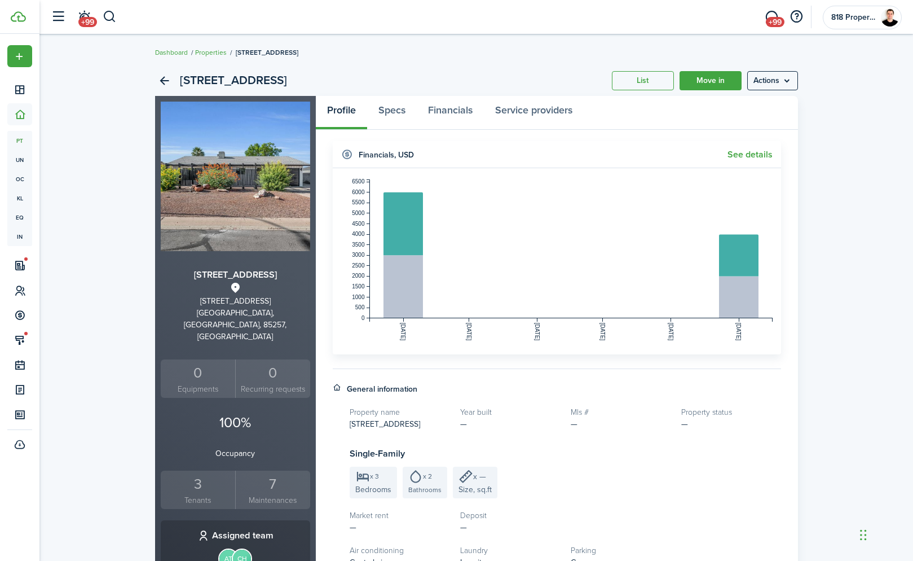
click at [191, 473] on div "3" at bounding box center [198, 483] width 69 height 21
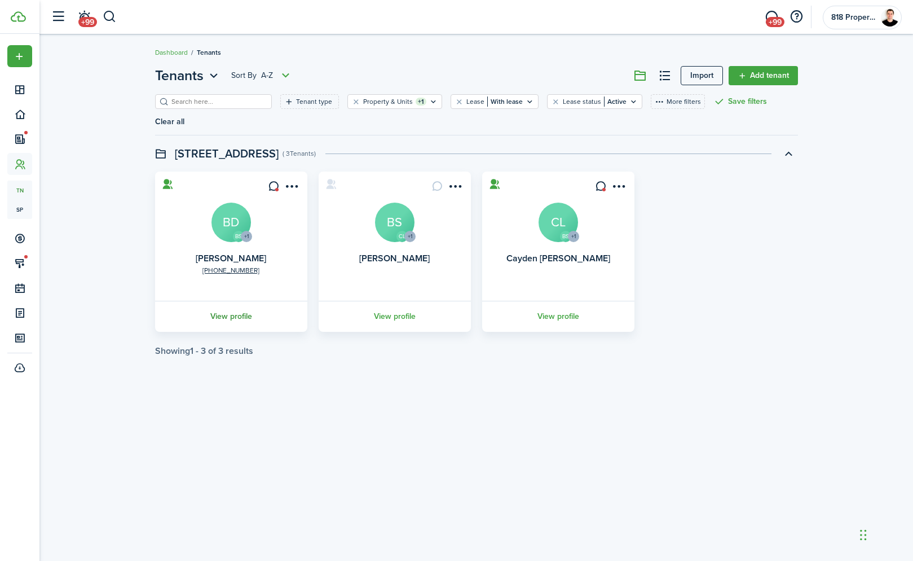
click at [226, 316] on link "View profile" at bounding box center [231, 316] width 156 height 31
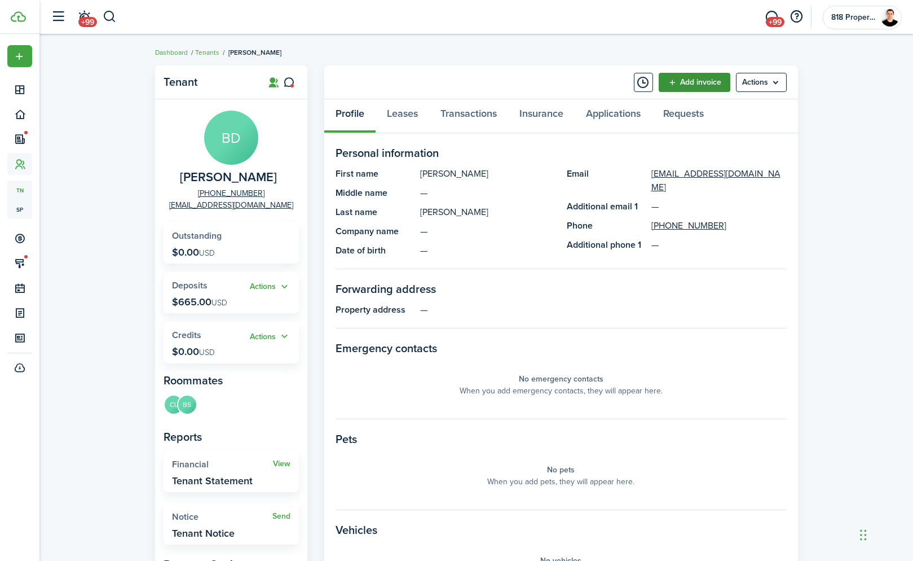
click at [710, 85] on link "Add invoice" at bounding box center [695, 82] width 72 height 19
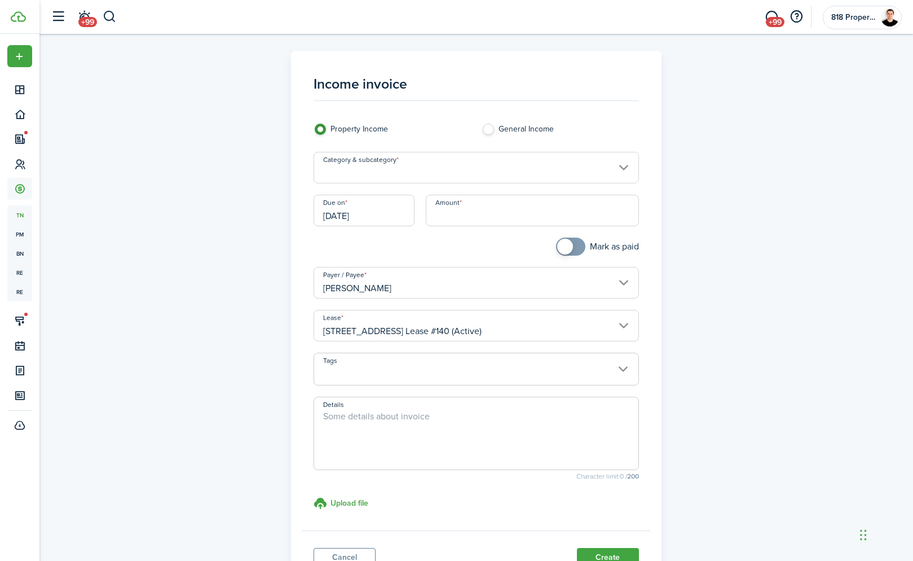
click at [475, 166] on input "Category & subcategory" at bounding box center [476, 168] width 325 height 32
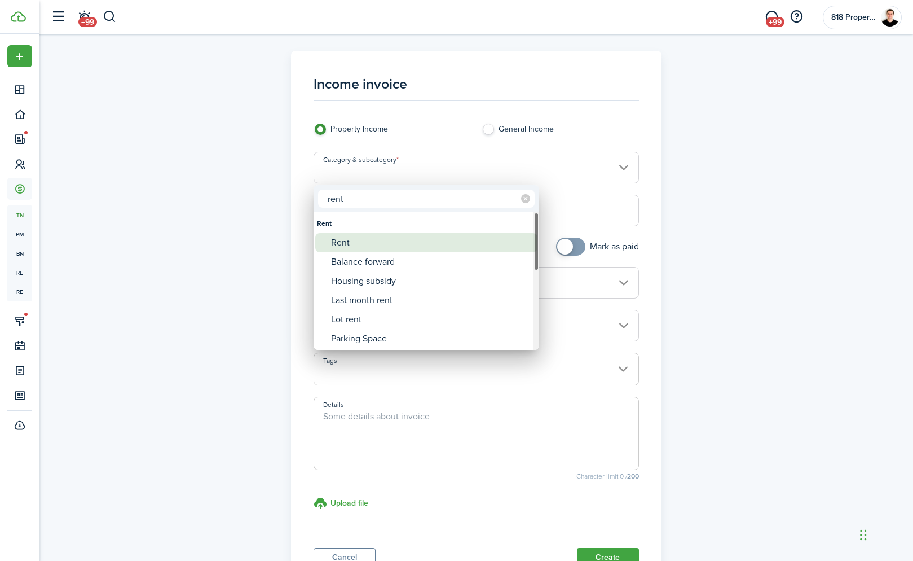
type input "rent"
click at [398, 243] on div "Rent" at bounding box center [431, 242] width 200 height 19
type input "Rent"
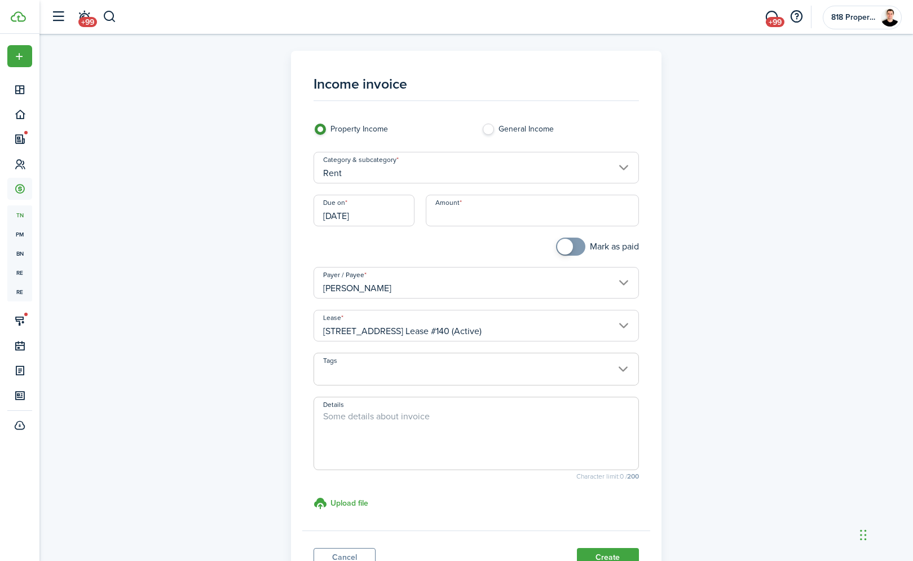
click at [499, 204] on input "Amount" at bounding box center [532, 211] width 213 height 32
type input "$499.00"
click at [601, 553] on button "Create" at bounding box center [608, 557] width 62 height 19
